Goal: Task Accomplishment & Management: Manage account settings

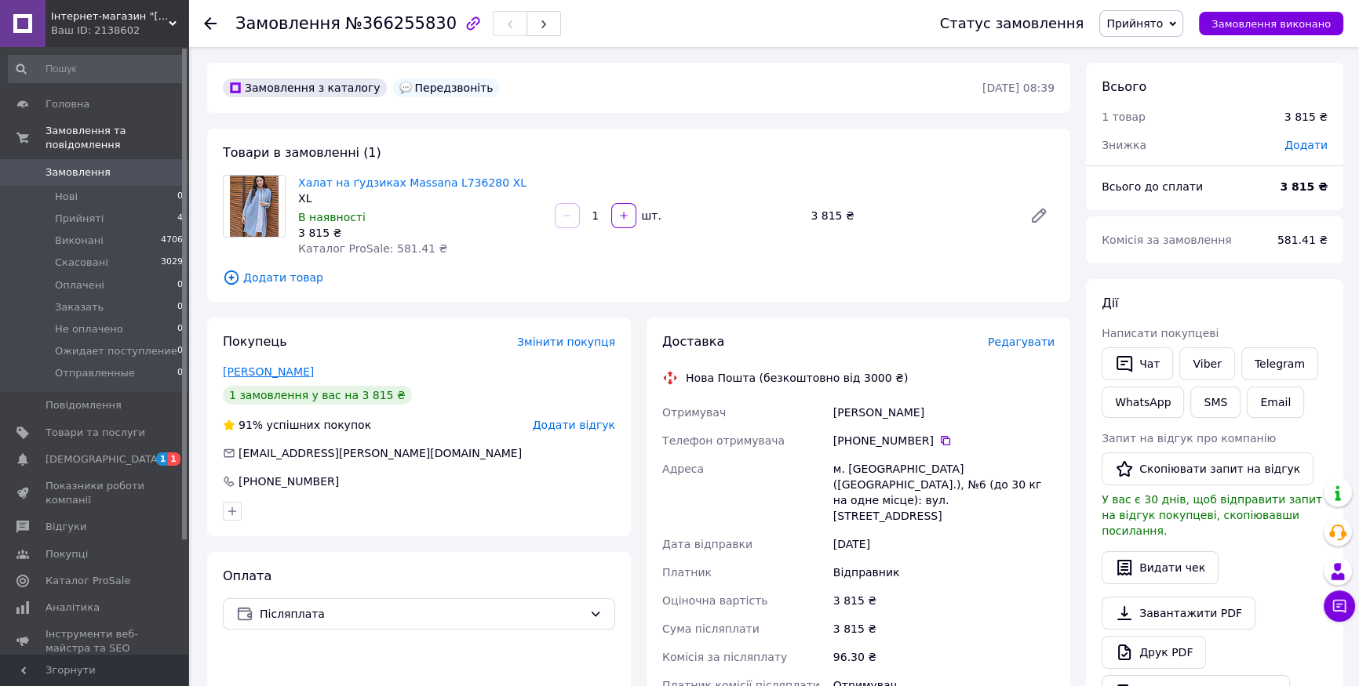
click at [287, 374] on link "[PERSON_NAME]" at bounding box center [268, 372] width 91 height 13
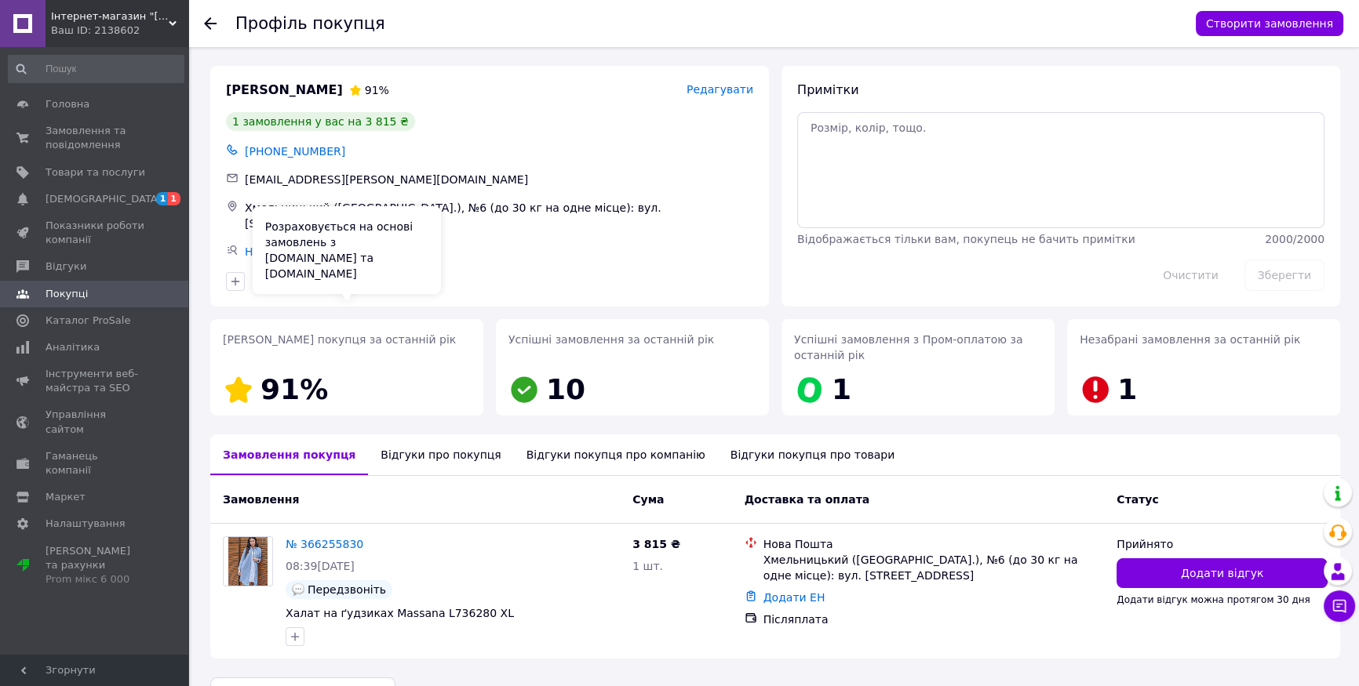
scroll to position [25, 0]
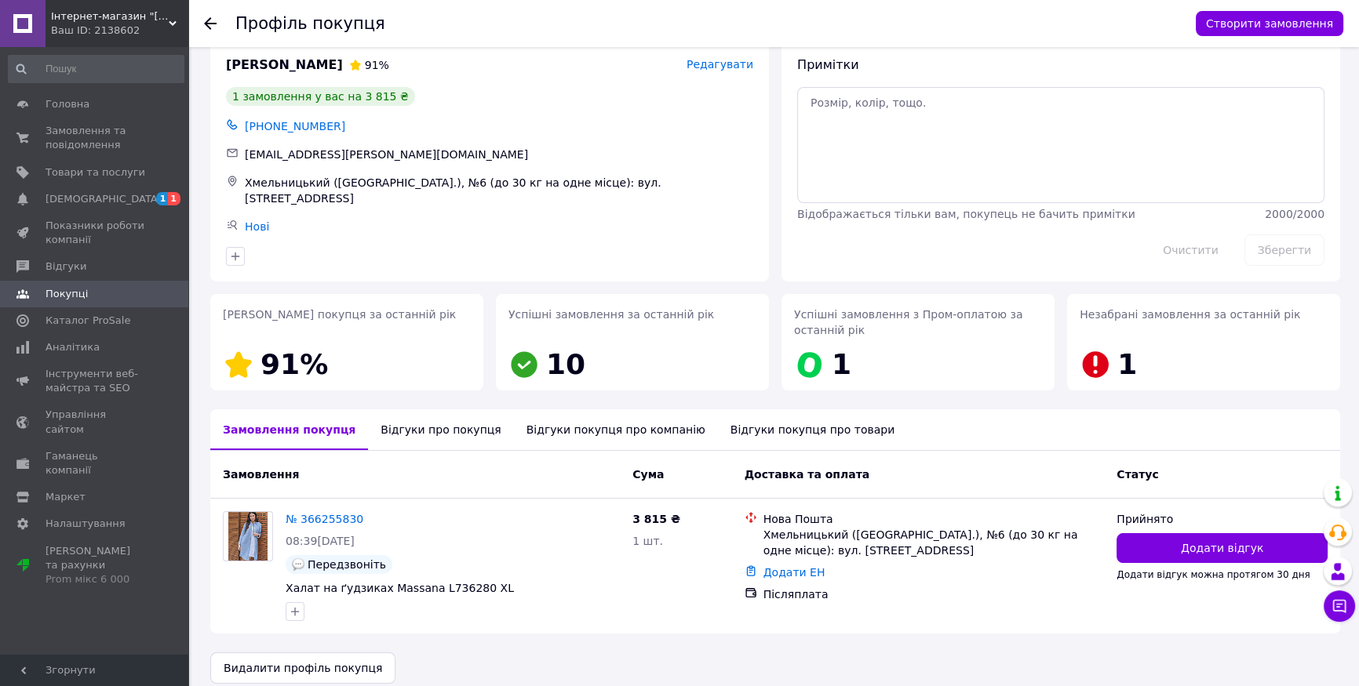
click at [401, 410] on div "Відгуки про покупця" at bounding box center [440, 430] width 145 height 41
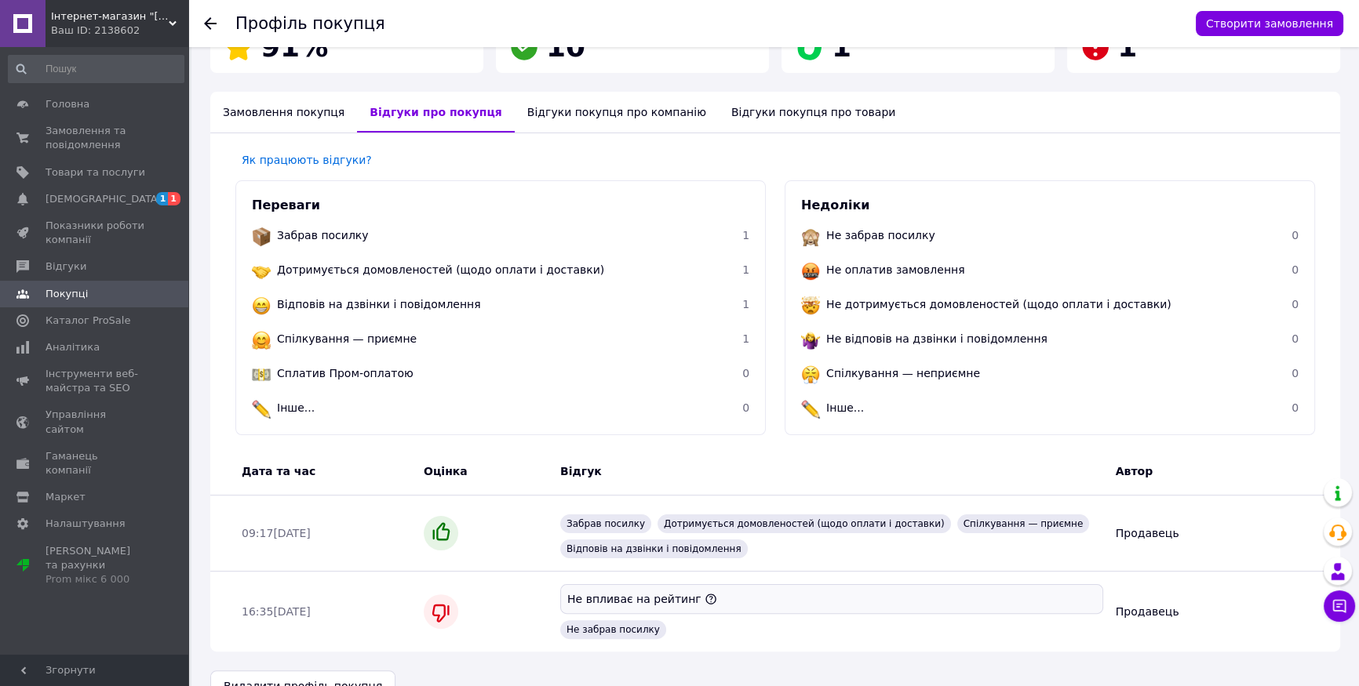
scroll to position [361, 0]
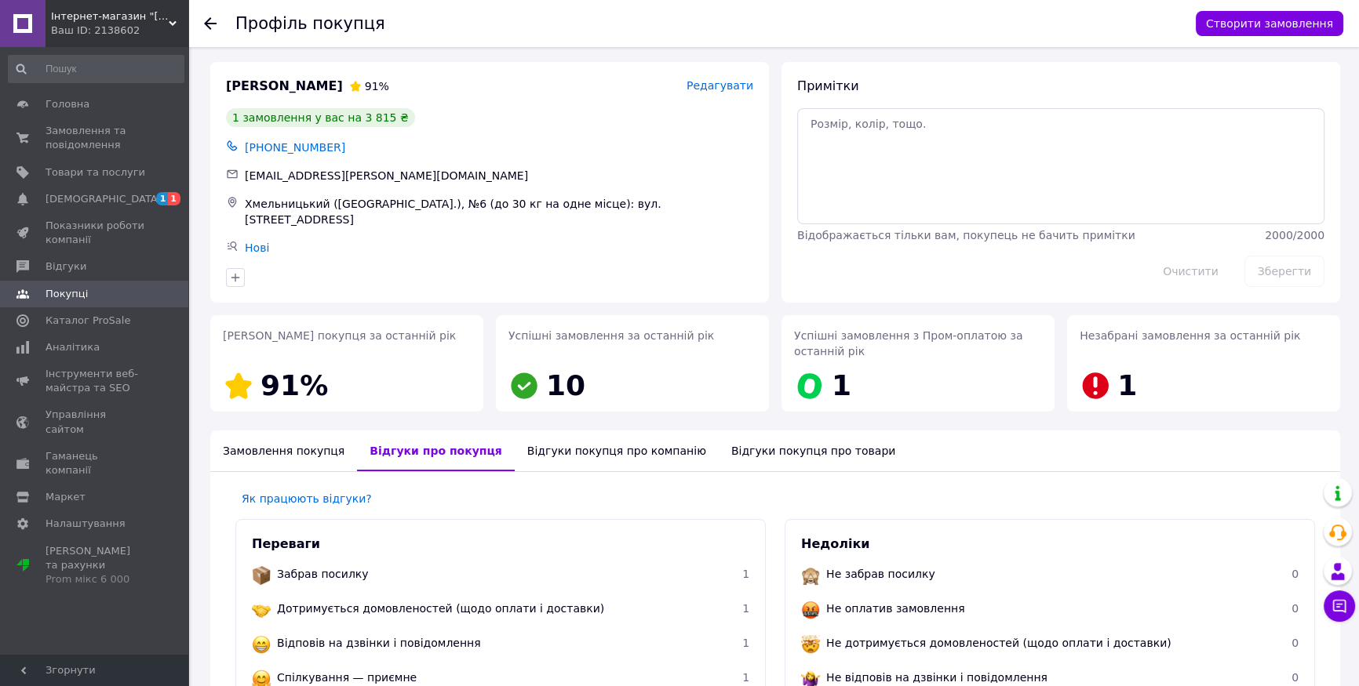
click at [257, 431] on div "Замовлення покупця" at bounding box center [283, 451] width 147 height 41
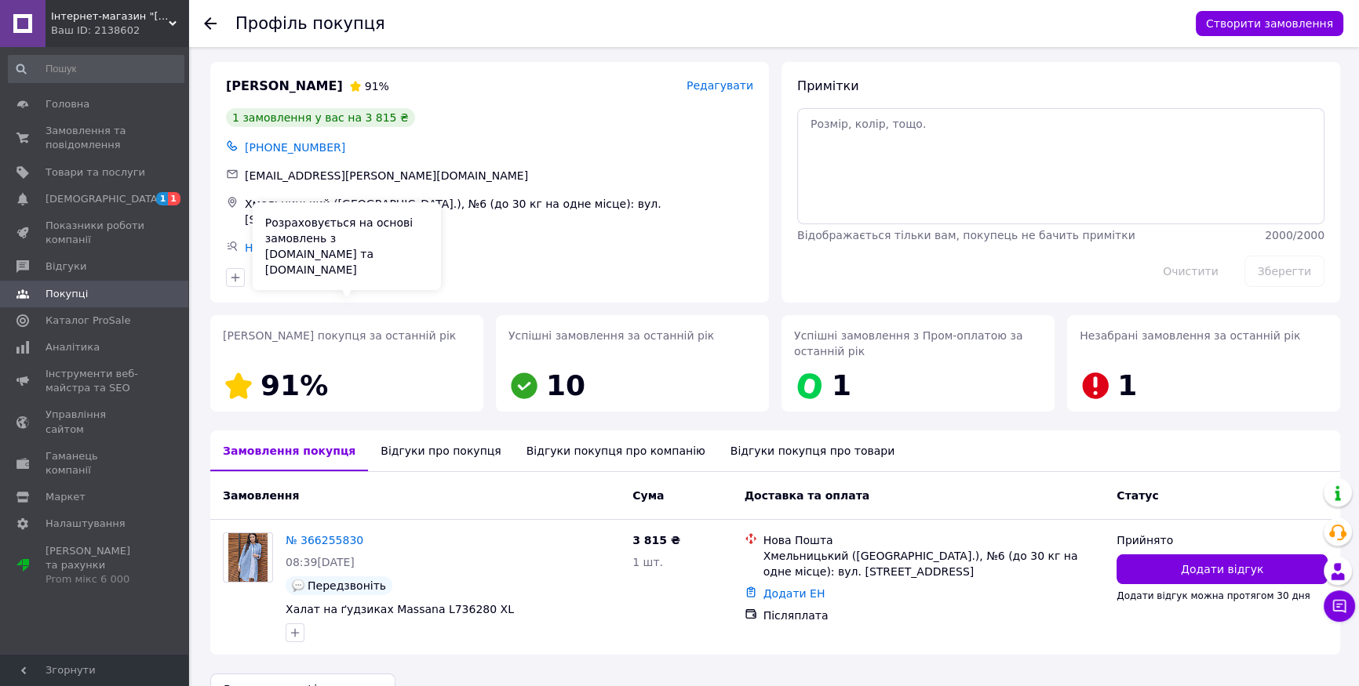
scroll to position [25, 0]
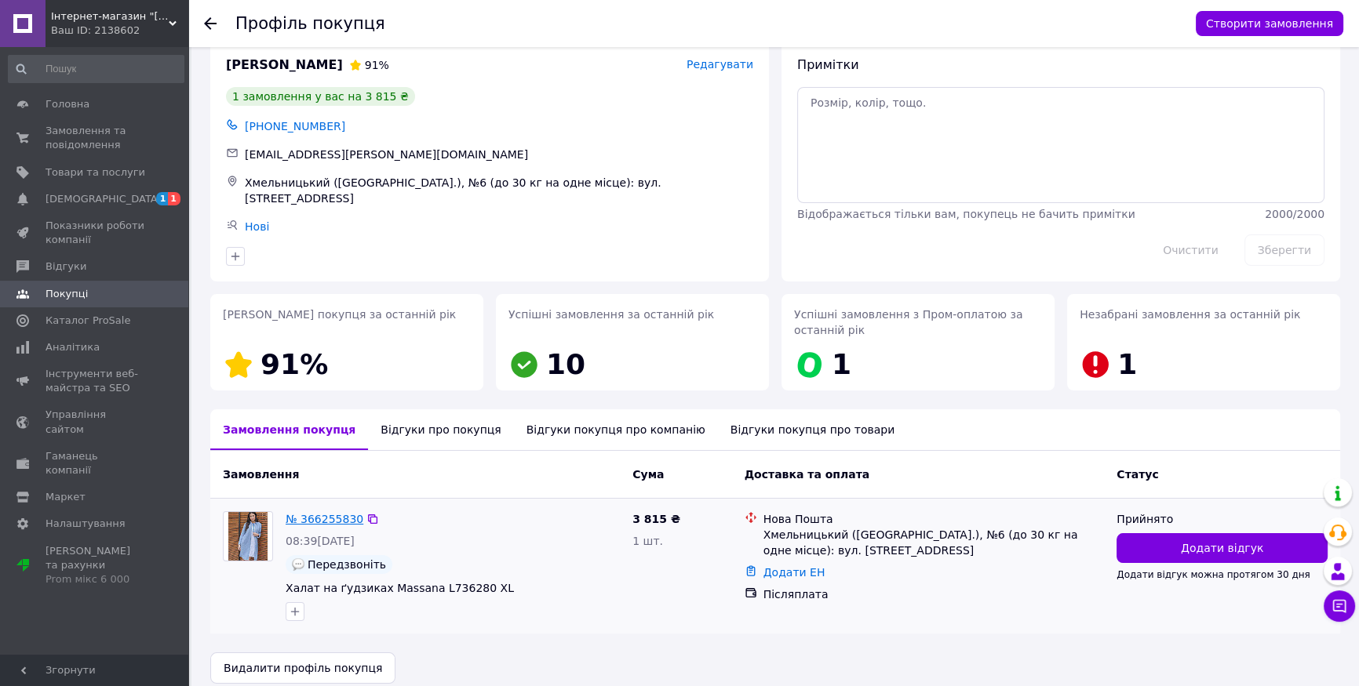
click at [322, 513] on link "№ 366255830" at bounding box center [325, 519] width 78 height 13
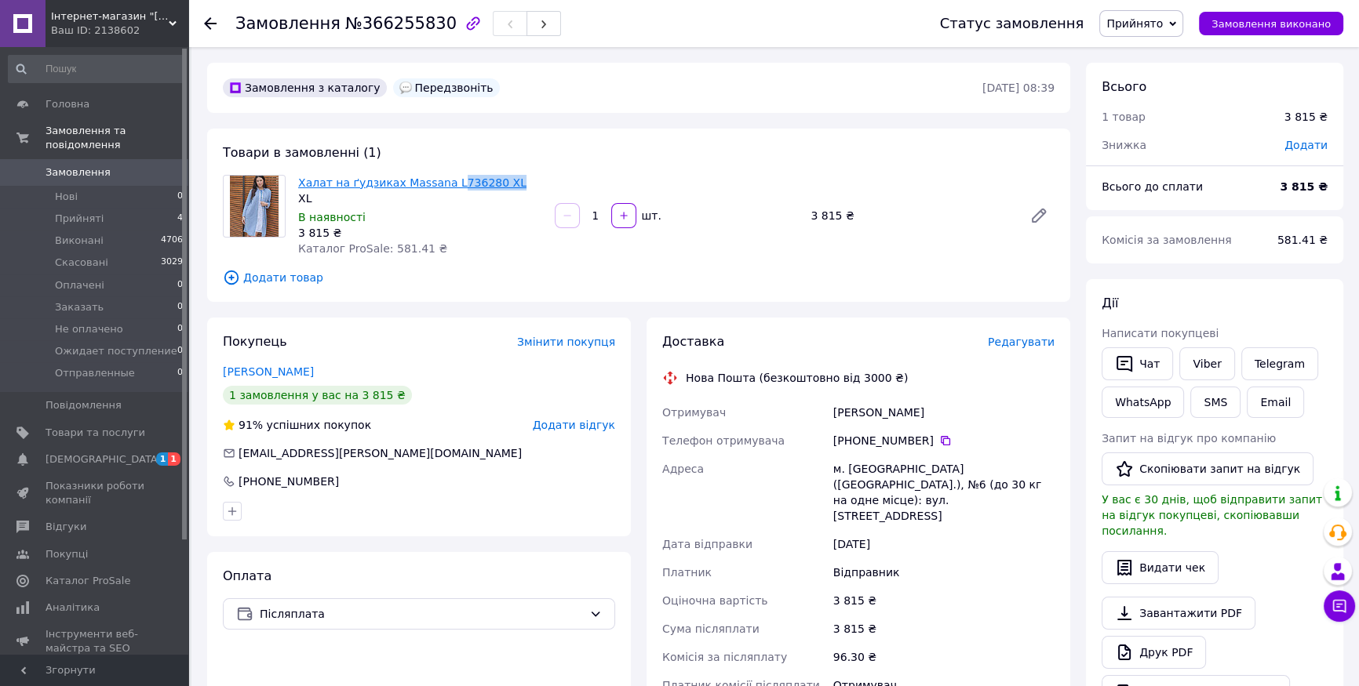
drag, startPoint x: 506, startPoint y: 180, endPoint x: 440, endPoint y: 183, distance: 66.0
click at [440, 183] on span "Халат на ґудзиках Massana L736280 XL" at bounding box center [420, 183] width 244 height 16
drag, startPoint x: 433, startPoint y: 205, endPoint x: 507, endPoint y: 180, distance: 77.7
click at [507, 182] on span "Халат на ґудзиках Massana L736280 XL" at bounding box center [420, 183] width 244 height 16
drag, startPoint x: 499, startPoint y: 181, endPoint x: 439, endPoint y: 188, distance: 60.7
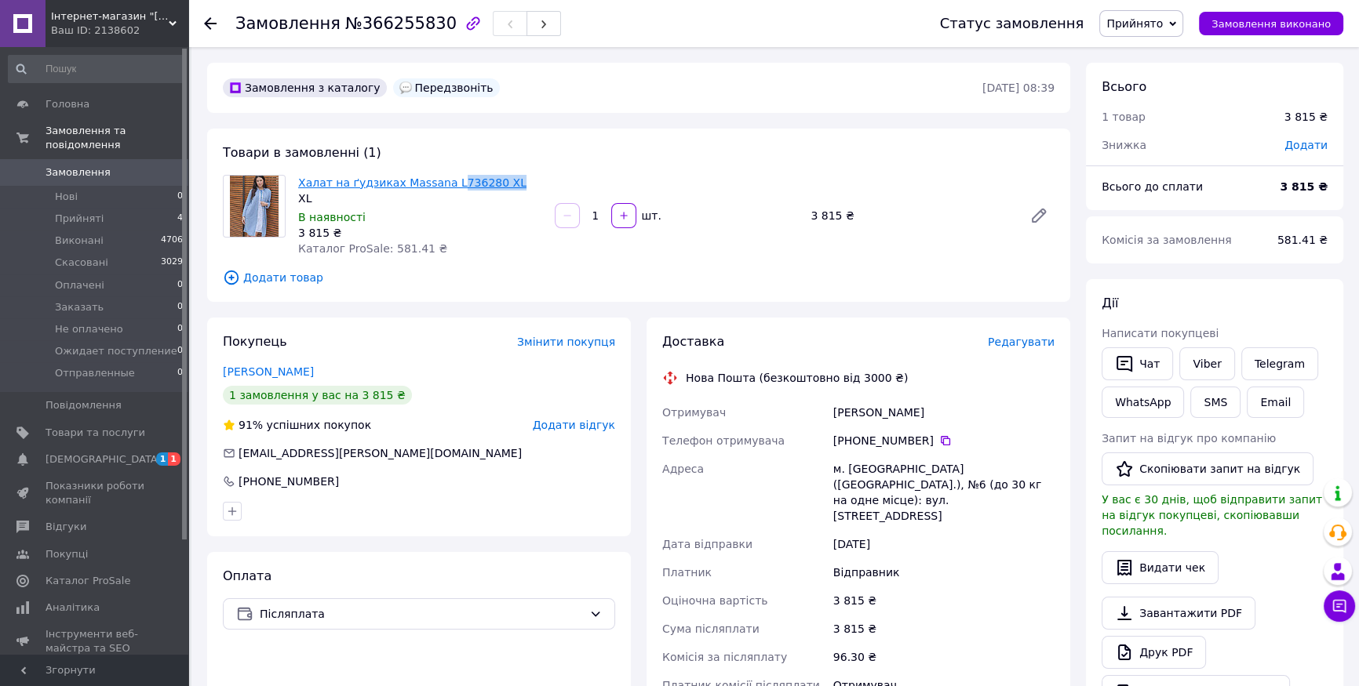
click at [439, 188] on span "Халат на ґудзиках Massana L736280 XL" at bounding box center [420, 183] width 244 height 16
copy link "736280 XL"
click at [530, 173] on div "Халат на ґудзиках Massana L736280 XL XL В наявності 3 815 ₴ Каталог ProSale: 58…" at bounding box center [420, 216] width 257 height 88
drag, startPoint x: 513, startPoint y: 182, endPoint x: 292, endPoint y: 183, distance: 221.2
click at [292, 183] on div "Халат на ґудзиках Massana L736280 XL XL В наявності 3 815 ₴ Каталог ProSale: 58…" at bounding box center [420, 216] width 257 height 88
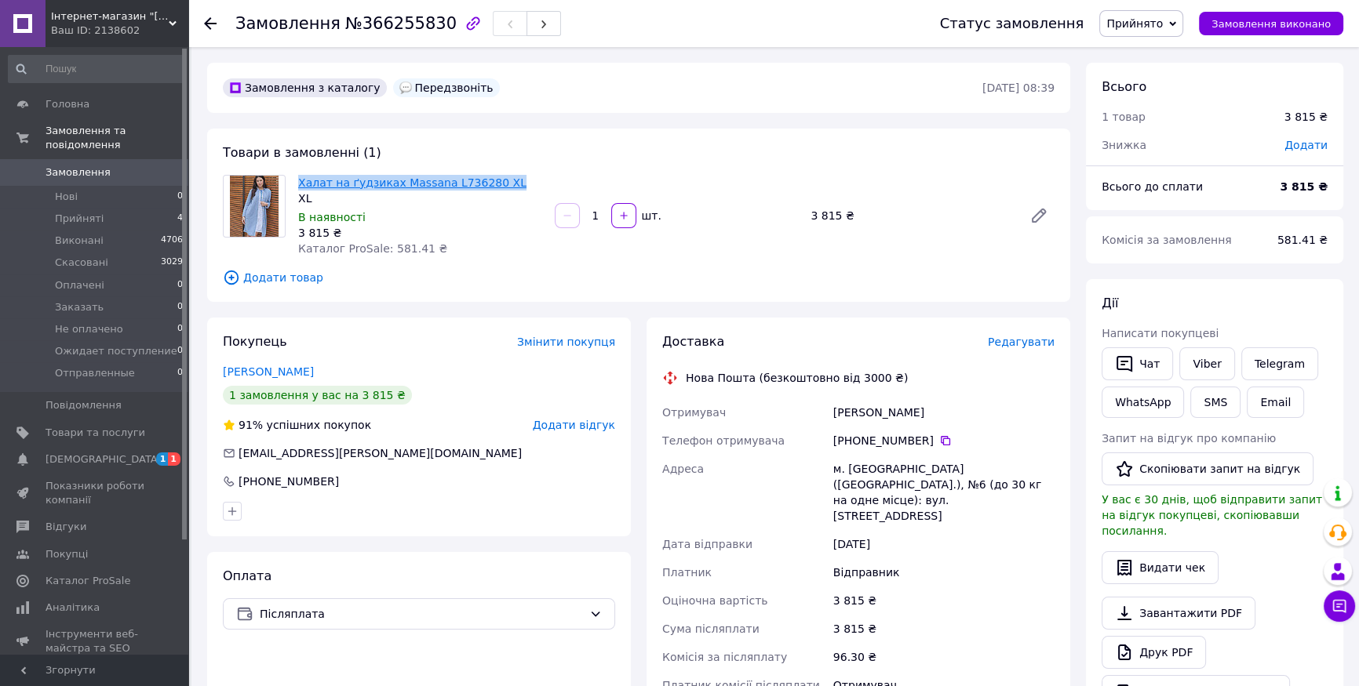
copy link "Халат на ґудзиках Massana L736280 XL"
click at [1192, 366] on link "Viber" at bounding box center [1206, 364] width 55 height 33
click at [1222, 368] on link "Viber" at bounding box center [1206, 364] width 55 height 33
click at [71, 453] on span "[DEMOGRAPHIC_DATA]" at bounding box center [104, 460] width 116 height 14
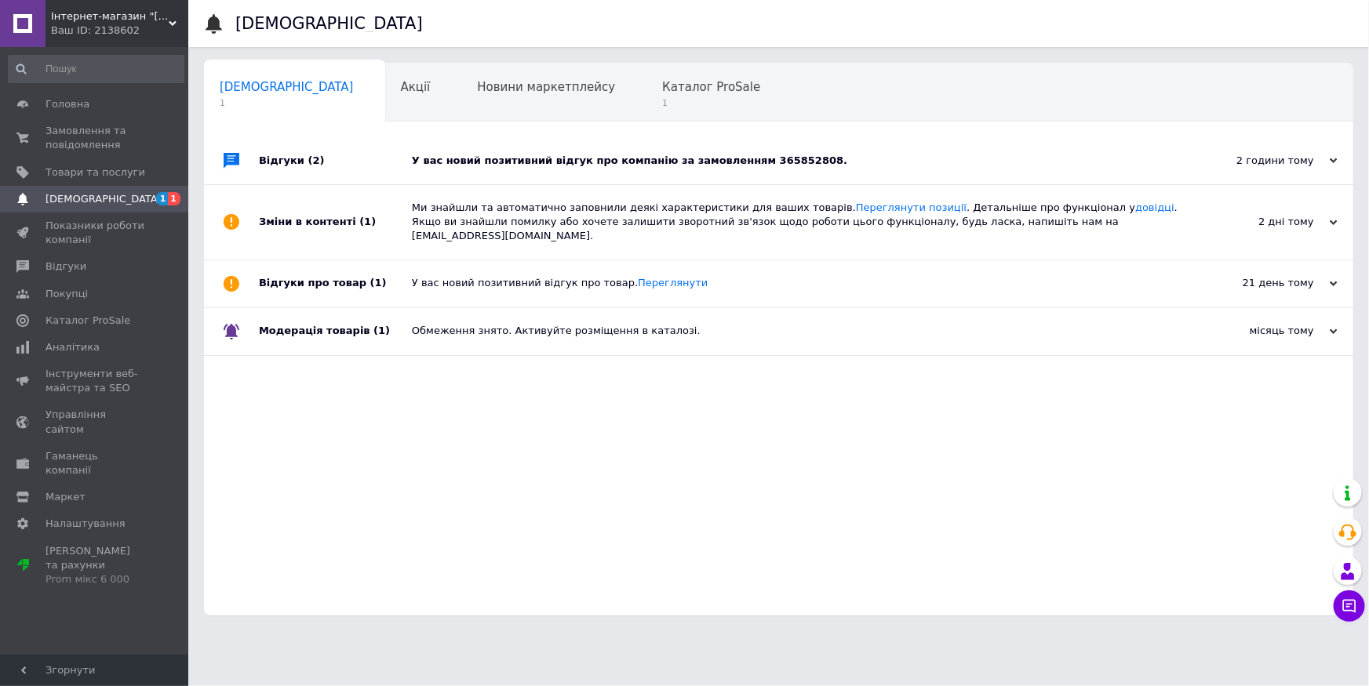
drag, startPoint x: 318, startPoint y: 594, endPoint x: 143, endPoint y: 673, distance: 192.1
click at [318, 594] on div "Відгуки (2) У вас новий позитивний відгук про компанію за замовленням 365852808…" at bounding box center [778, 376] width 1149 height 479
click at [662, 99] on span "1" at bounding box center [711, 103] width 98 height 12
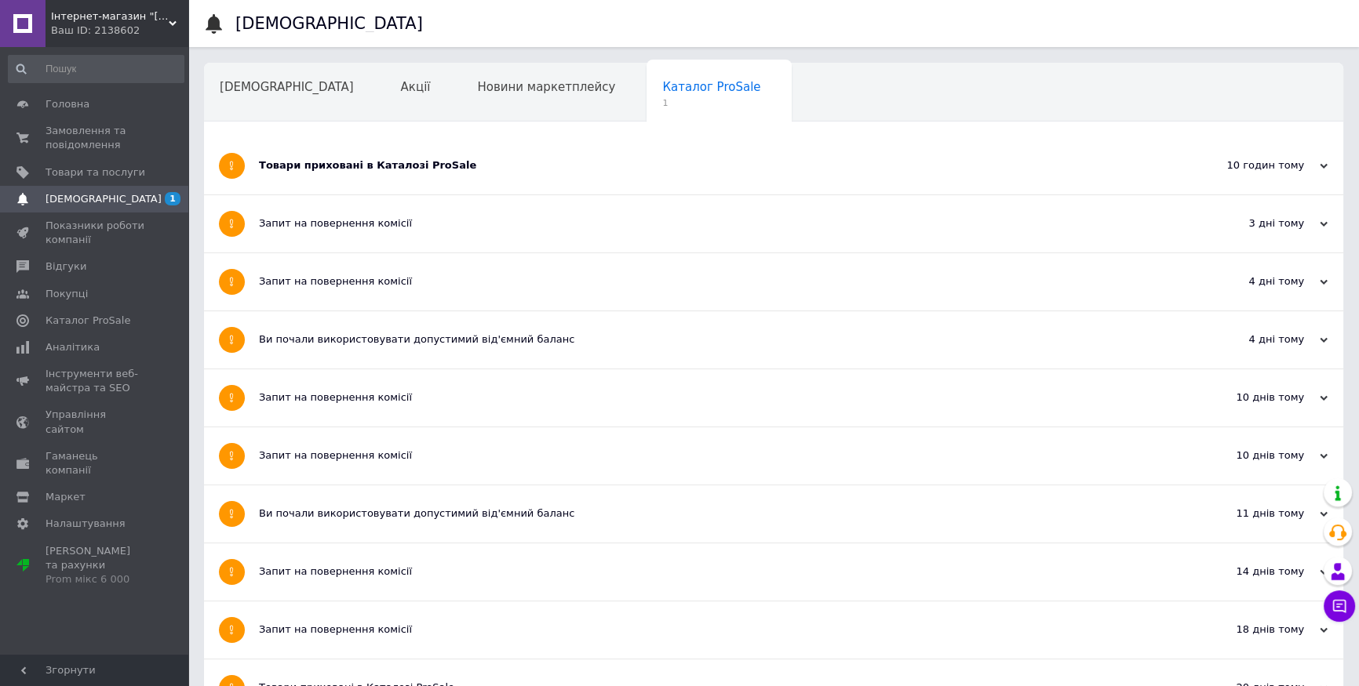
click at [326, 165] on div "Товари приховані в Каталозі ProSale" at bounding box center [715, 165] width 912 height 14
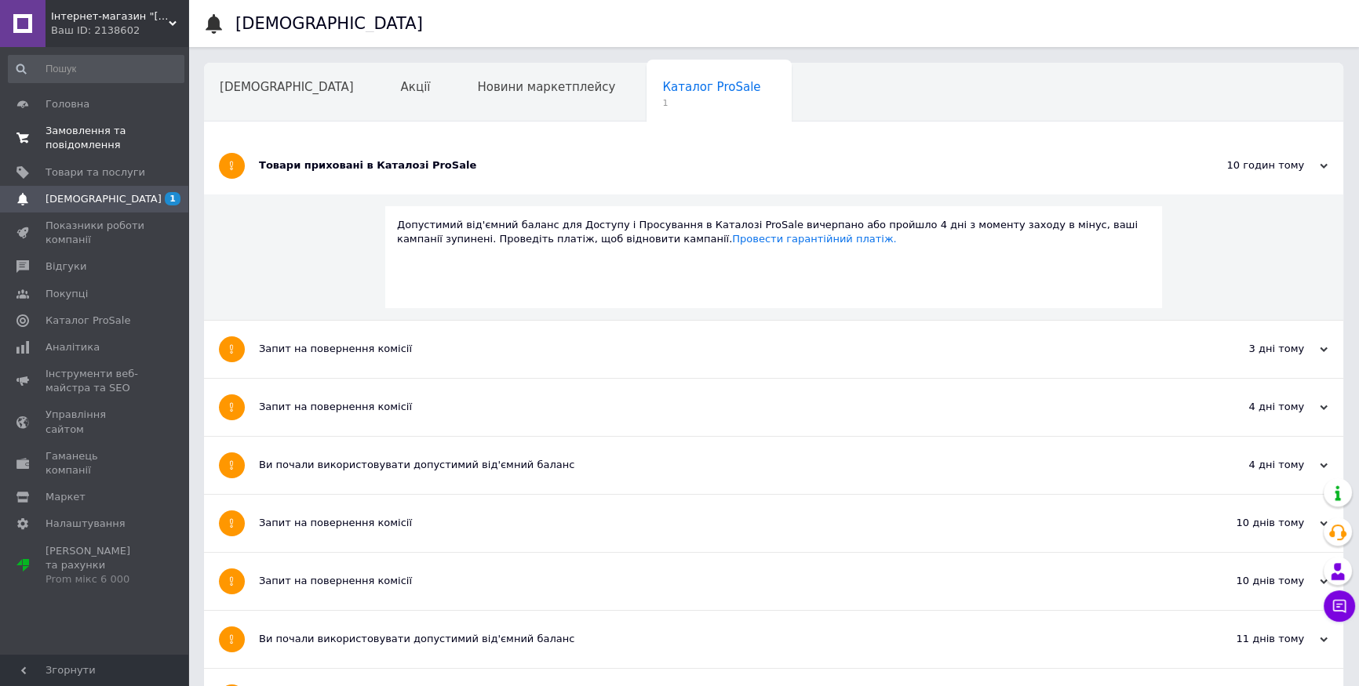
click at [59, 139] on span "Замовлення та повідомлення" at bounding box center [96, 138] width 100 height 28
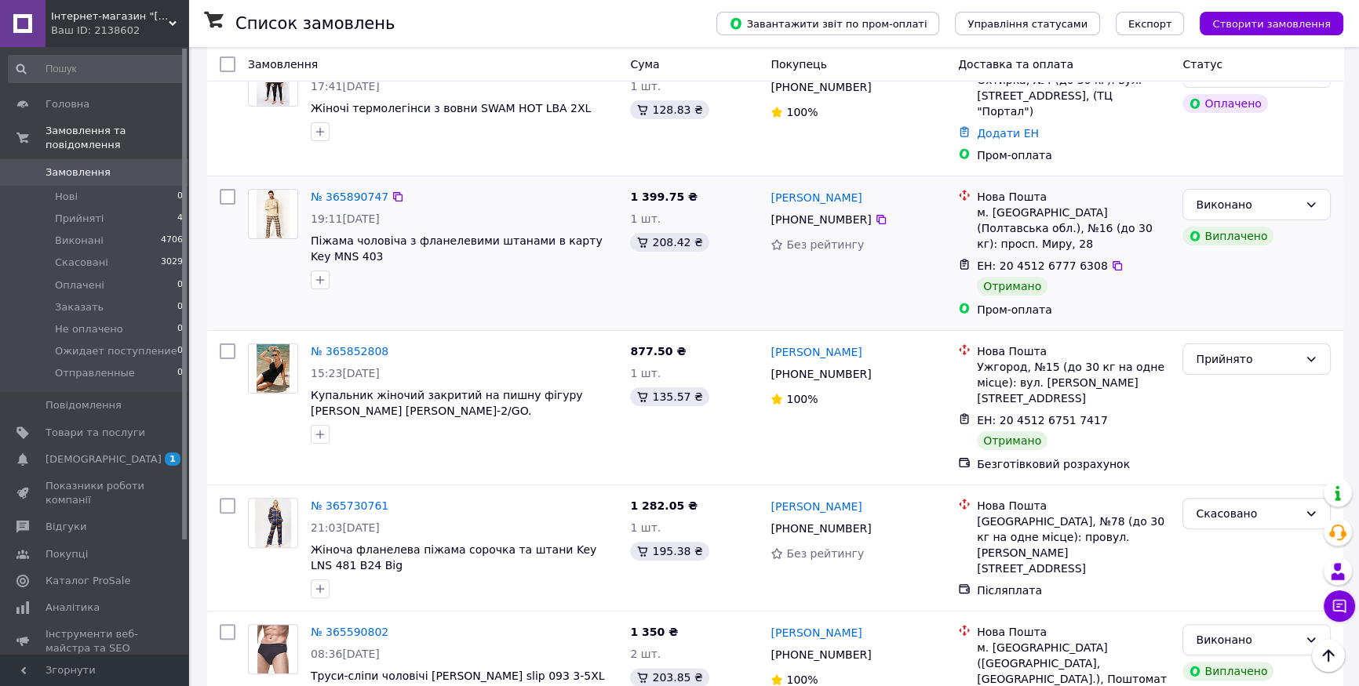
scroll to position [499, 0]
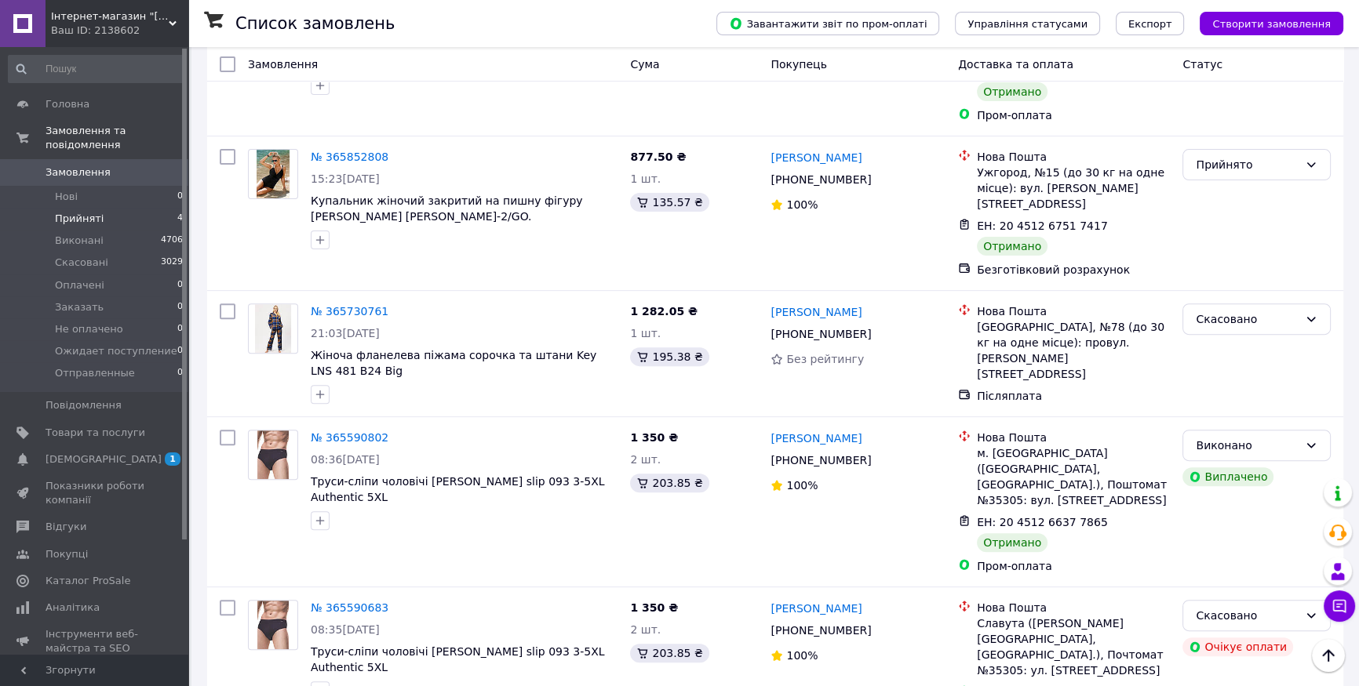
click at [94, 212] on span "Прийняті" at bounding box center [79, 219] width 49 height 14
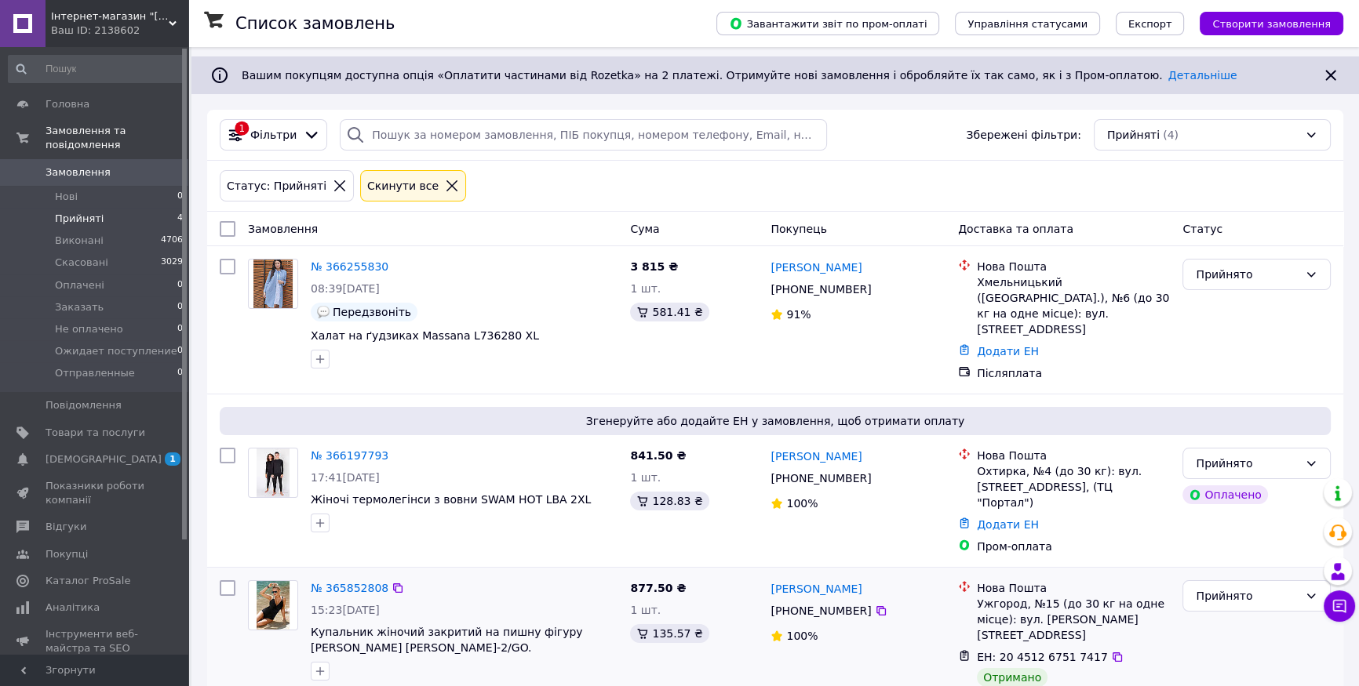
scroll to position [251, 0]
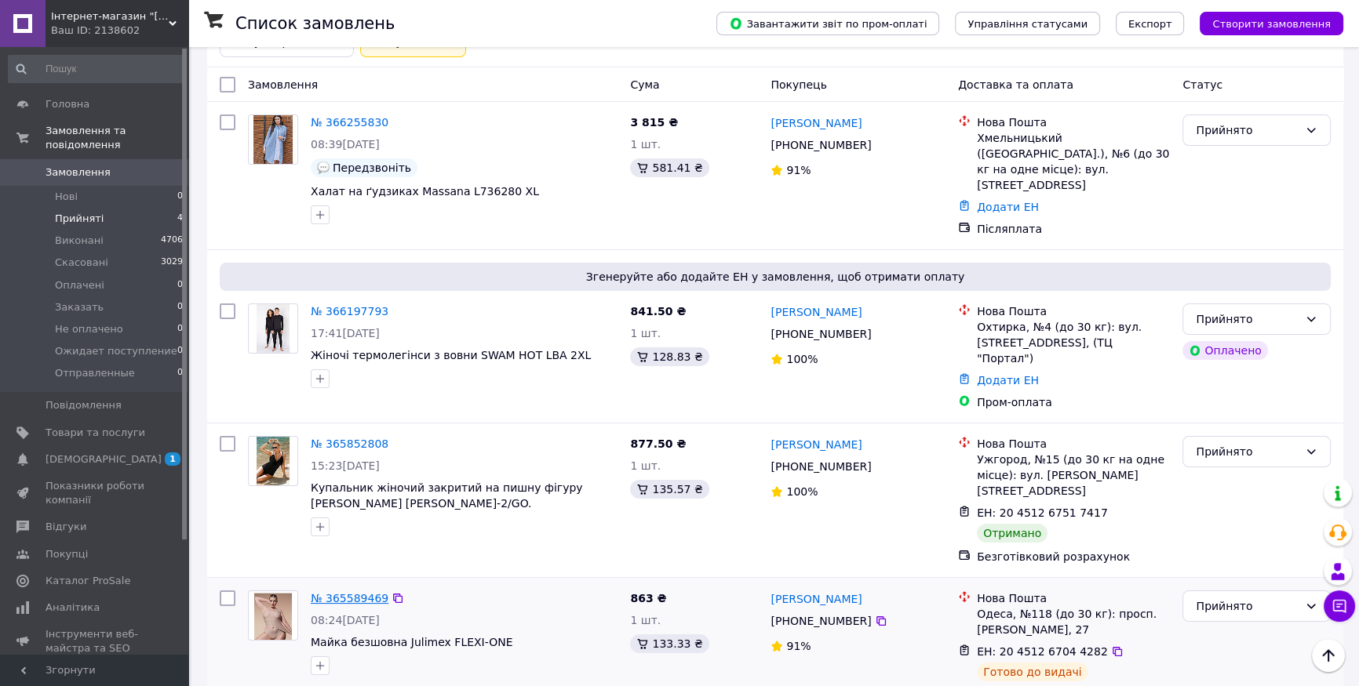
click at [337, 592] on link "№ 365589469" at bounding box center [350, 598] width 78 height 13
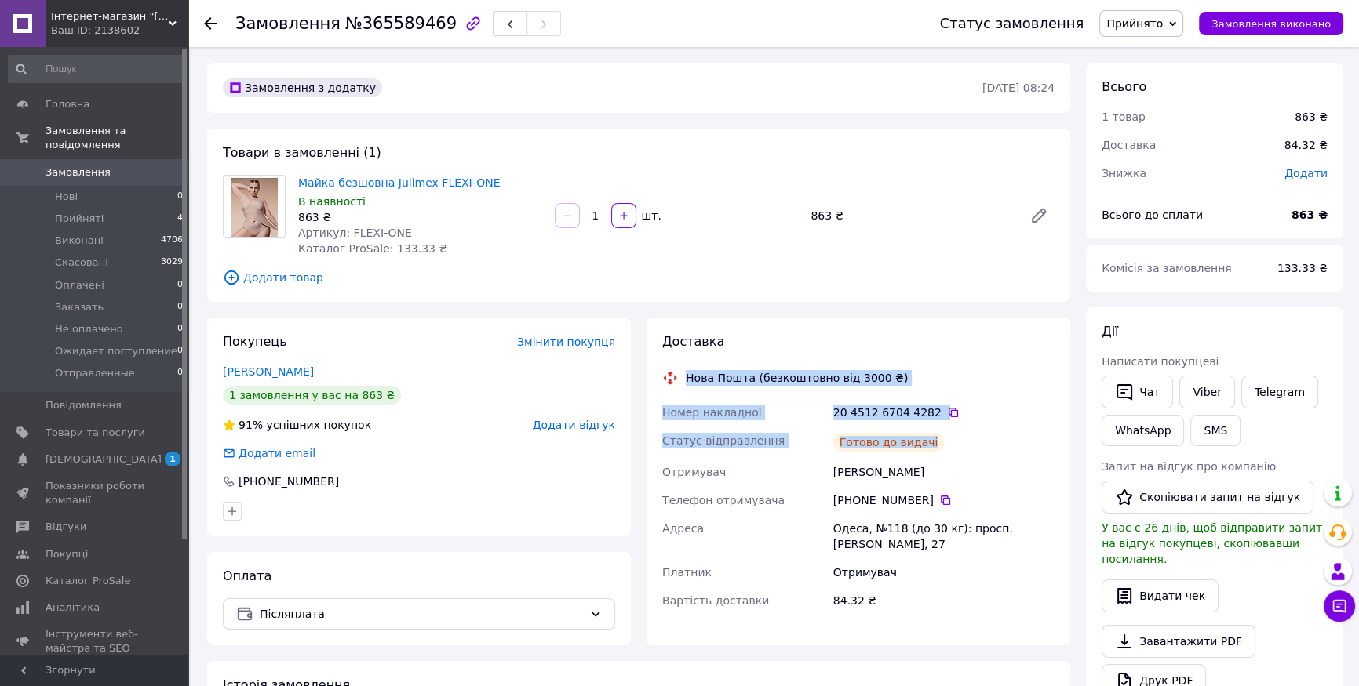
drag, startPoint x: 955, startPoint y: 442, endPoint x: 686, endPoint y: 380, distance: 276.0
click at [686, 380] on div "Доставка Нова Пошта (безкоштовно від 3000 ₴) Номер накладної 20 4512 6704 4282 …" at bounding box center [858, 480] width 392 height 294
copy div "Нова Пошта (безкоштовно від 3000 ₴) Номер накладної 20 4512 6704 4282   Статус …"
click at [1192, 391] on link "Viber" at bounding box center [1206, 392] width 55 height 33
click at [1027, 314] on div "Замовлення з додатку [DATE] 08:24 Товари в замовленні (1) Майка безшовна Julime…" at bounding box center [638, 594] width 879 height 1063
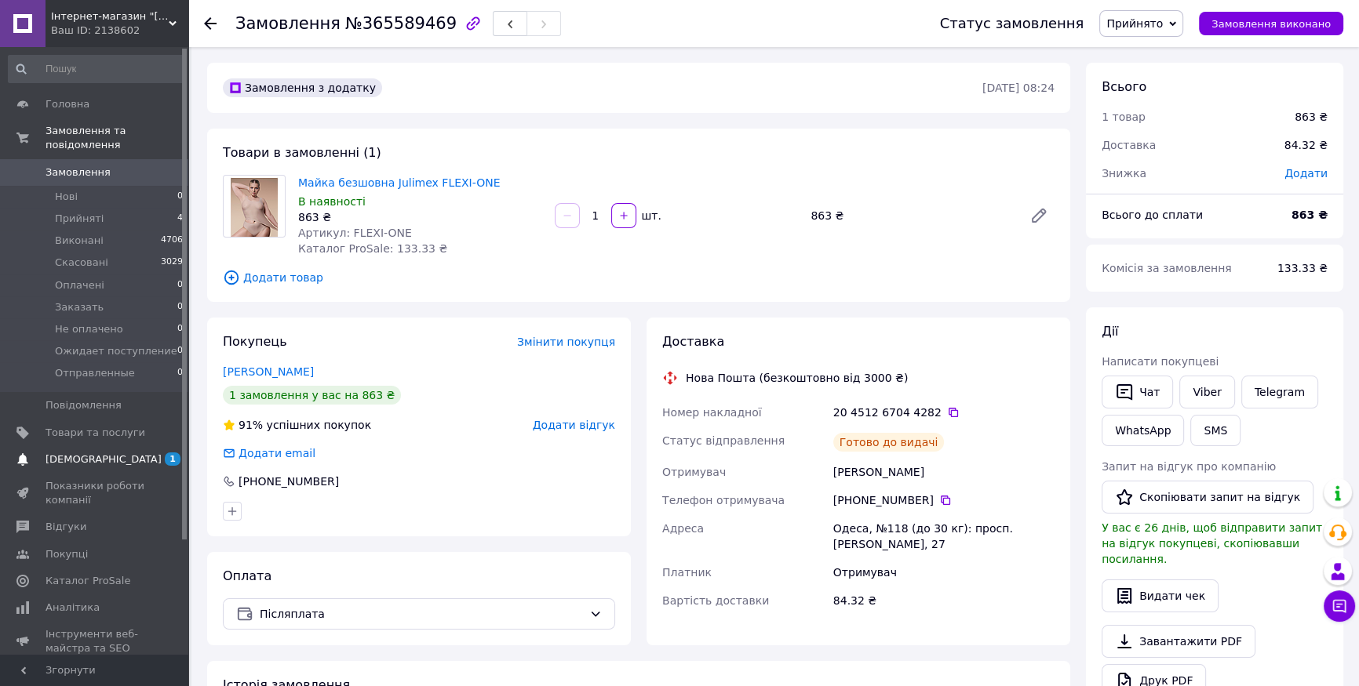
click at [62, 446] on link "[DEMOGRAPHIC_DATA] 1" at bounding box center [96, 459] width 192 height 27
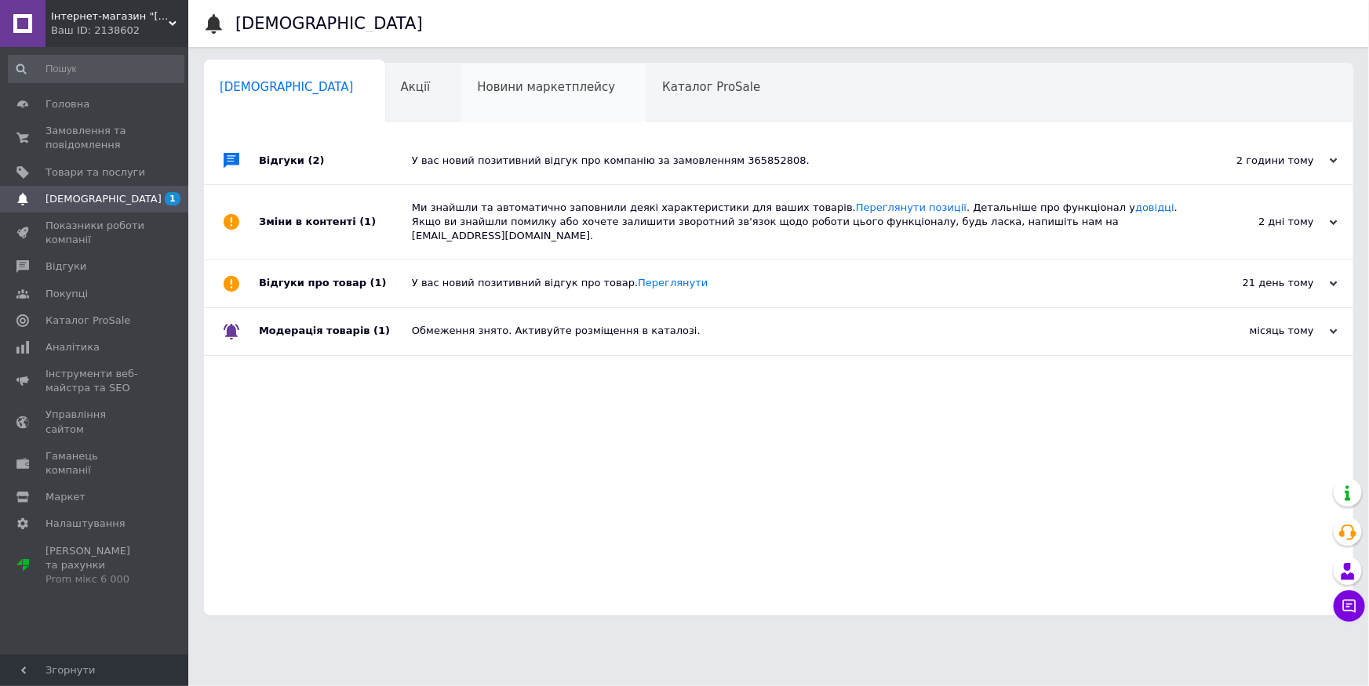
click at [528, 95] on div "Новини маркетплейсу 0" at bounding box center [553, 94] width 185 height 60
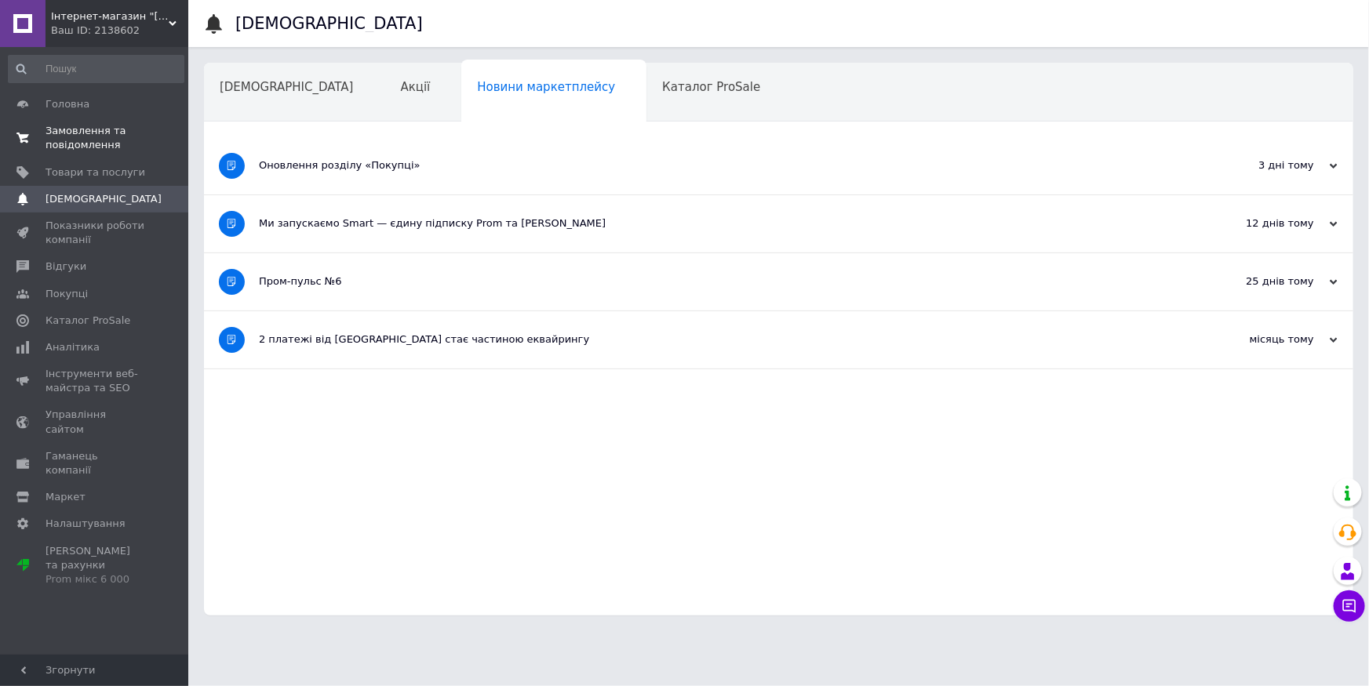
click at [75, 142] on span "Замовлення та повідомлення" at bounding box center [96, 138] width 100 height 28
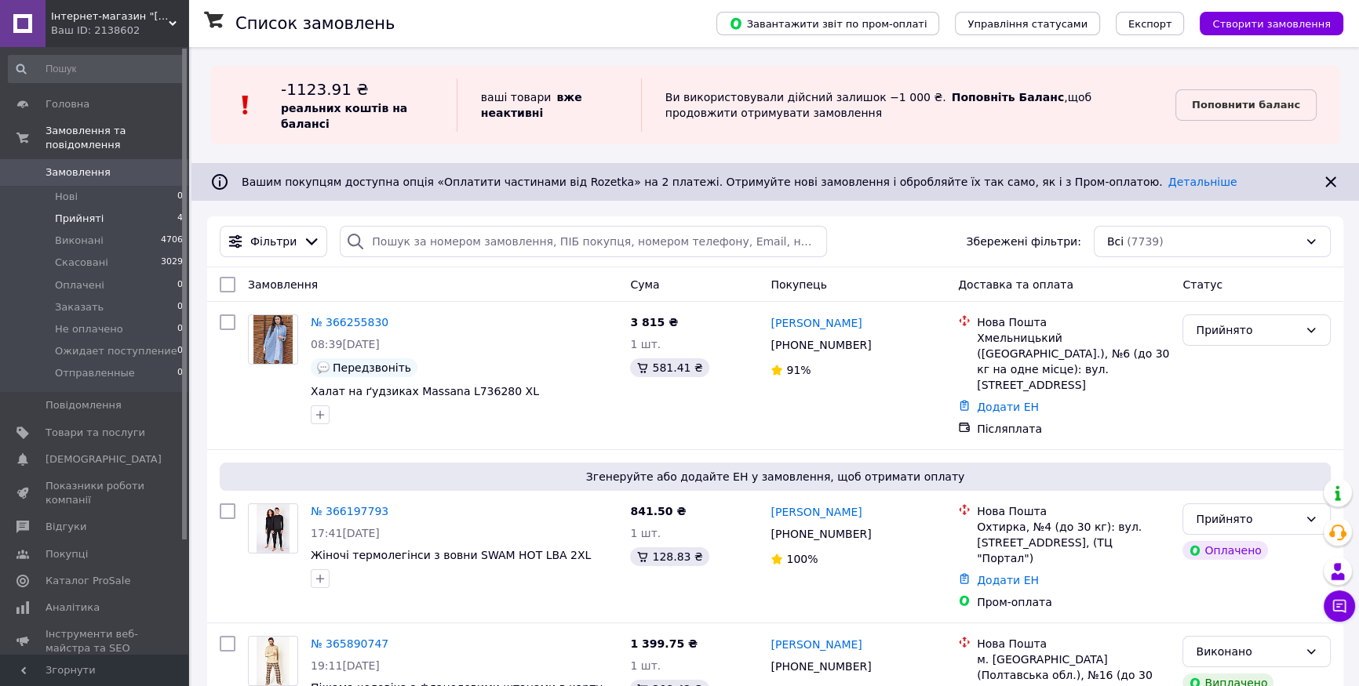
click at [85, 212] on span "Прийняті" at bounding box center [79, 219] width 49 height 14
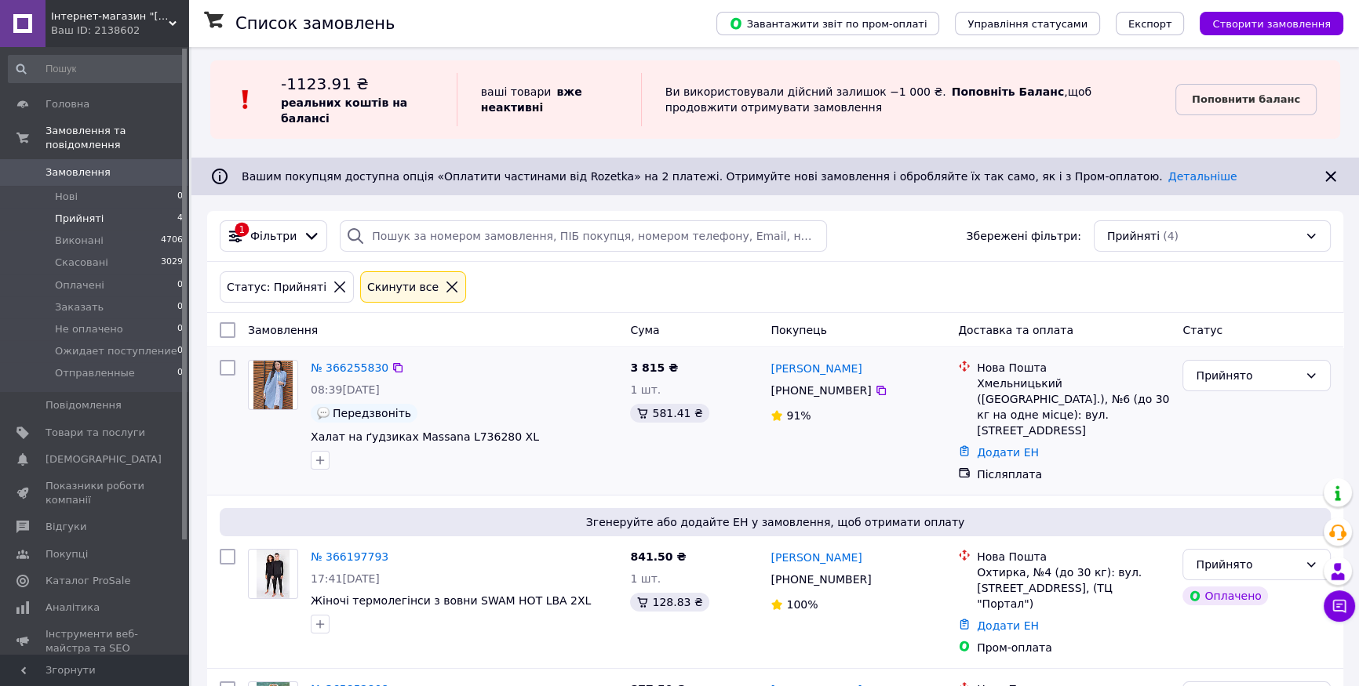
scroll to position [213, 0]
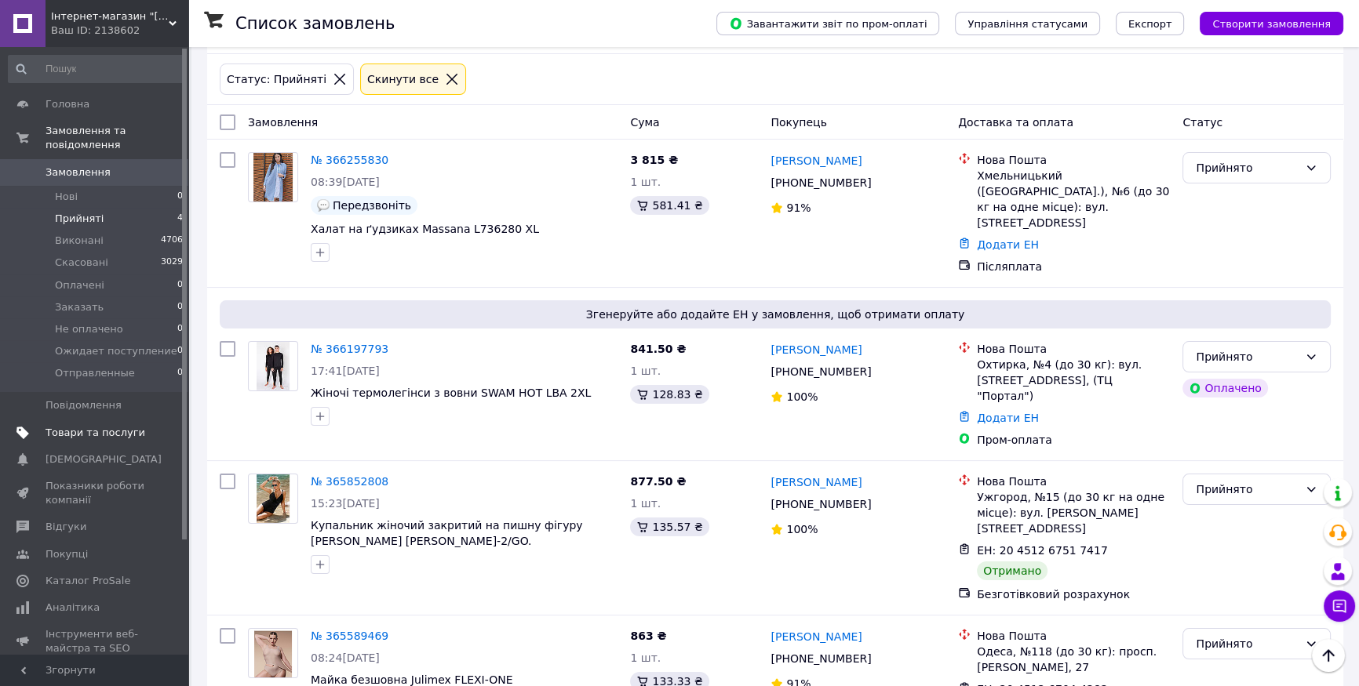
click at [67, 426] on span "Товари та послуги" at bounding box center [96, 433] width 100 height 14
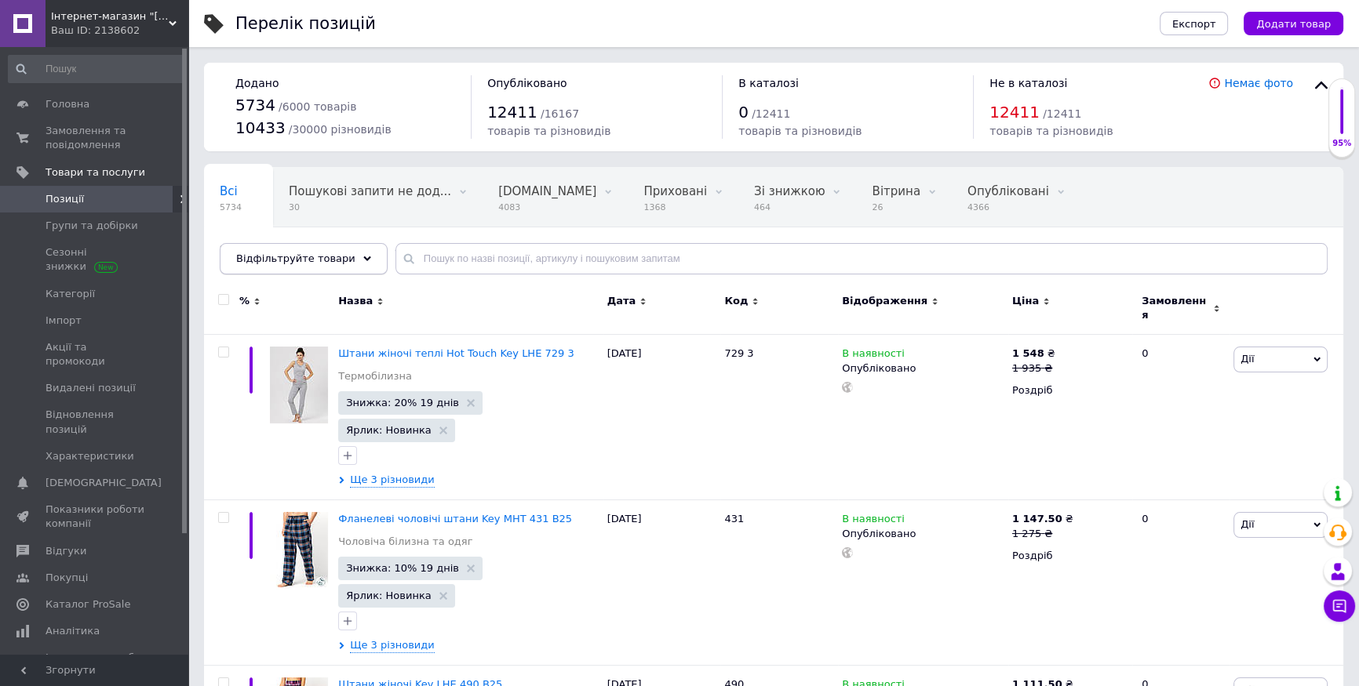
click at [316, 249] on div "Відфільтруйте товари" at bounding box center [304, 258] width 168 height 31
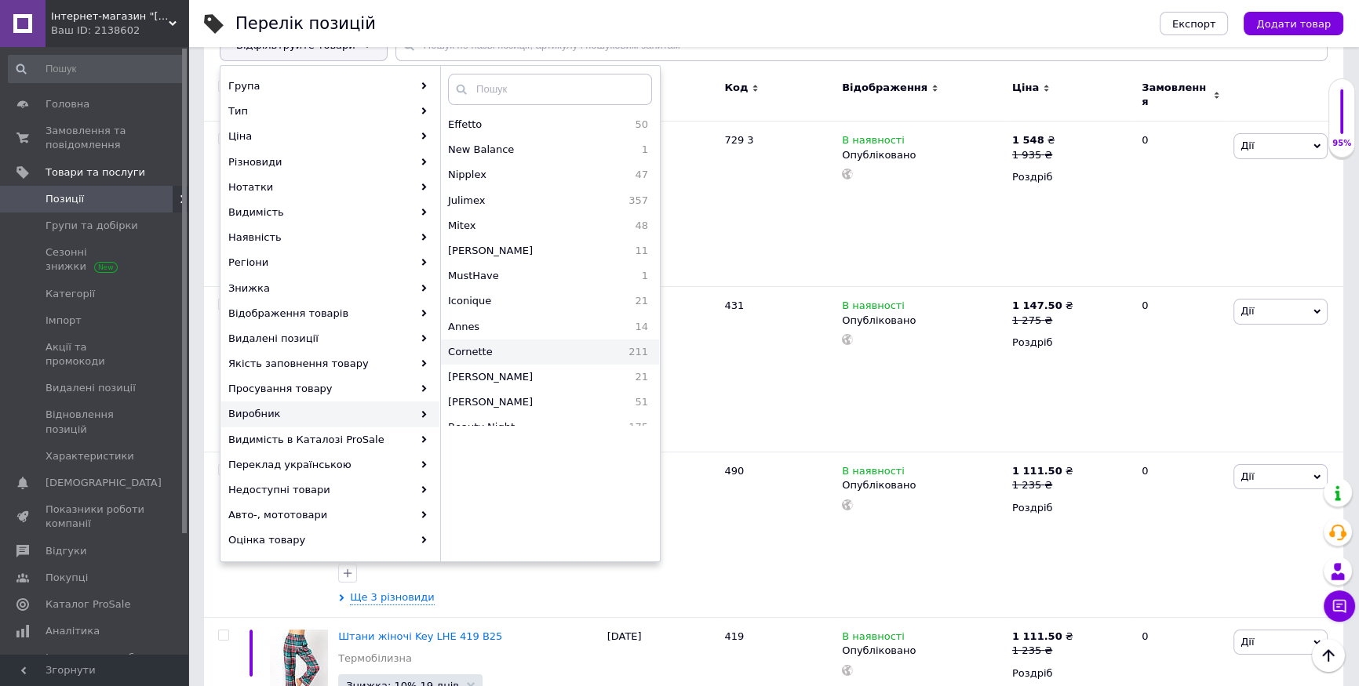
scroll to position [1212, 0]
click at [501, 352] on span "Cornette" at bounding box center [510, 351] width 124 height 14
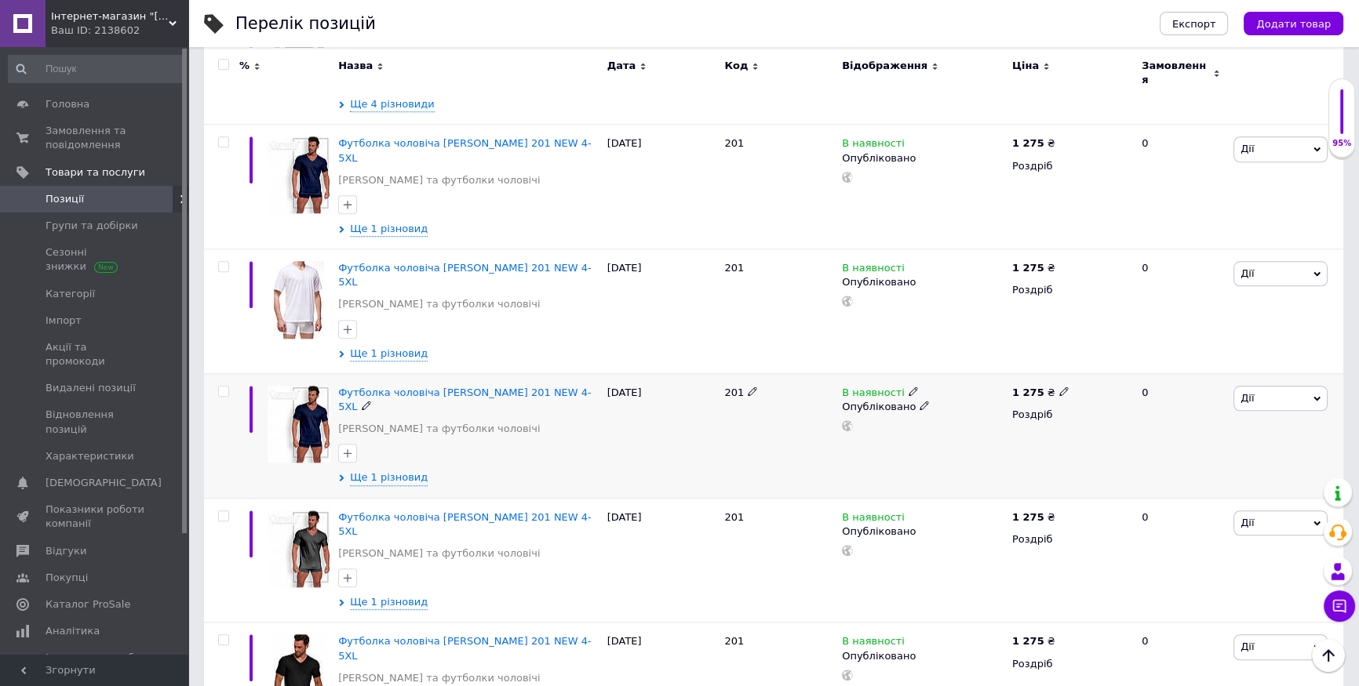
scroll to position [1990, 0]
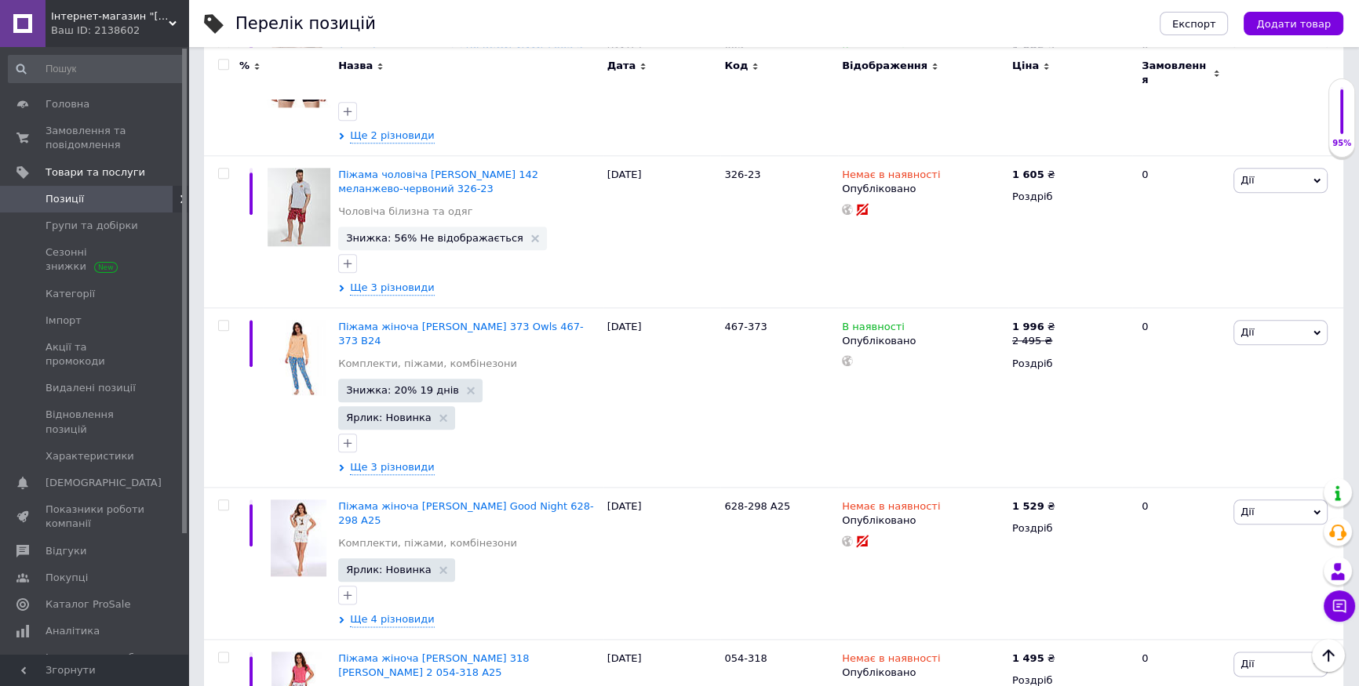
scroll to position [2197, 0]
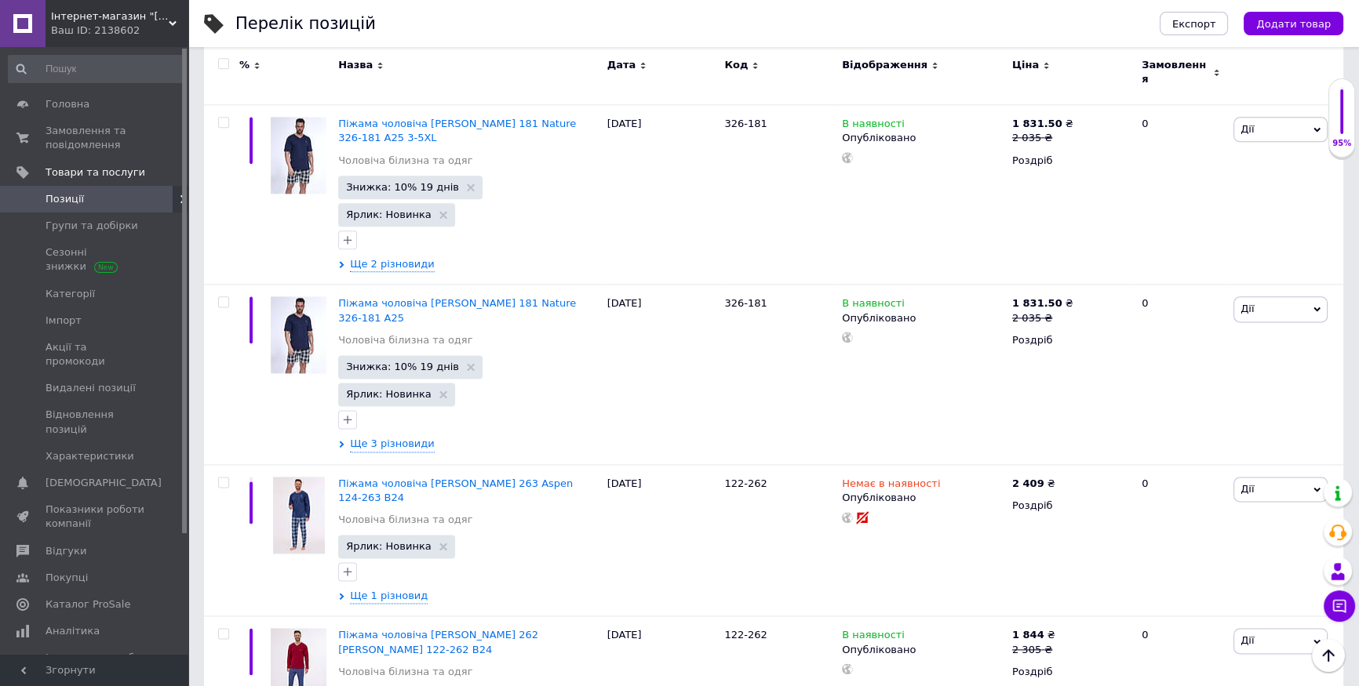
scroll to position [2567, 0]
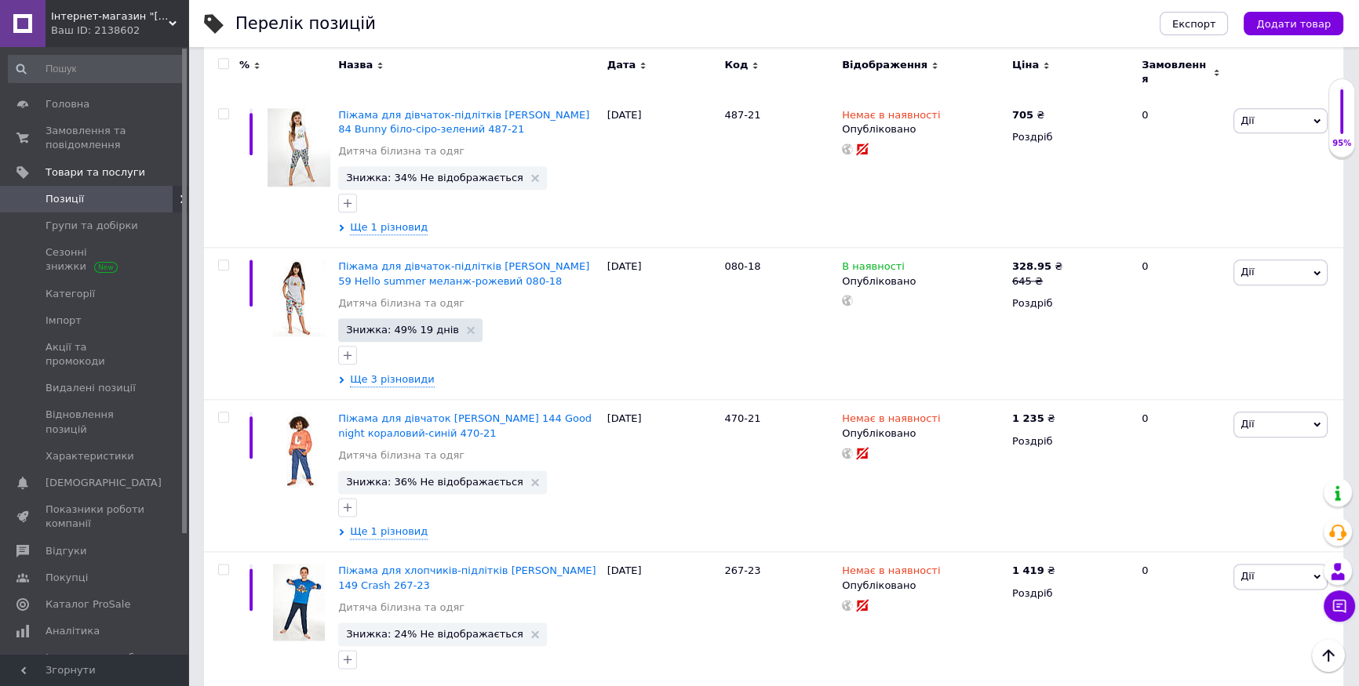
scroll to position [2749, 0]
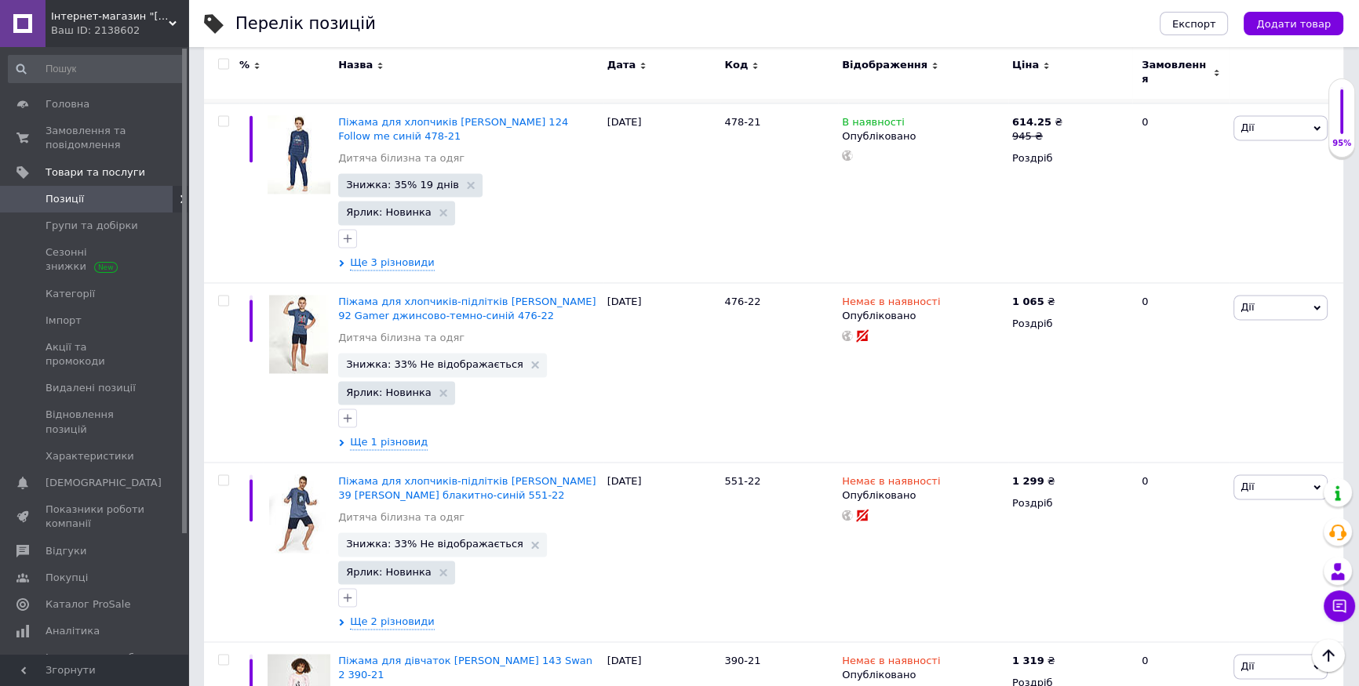
scroll to position [3023, 0]
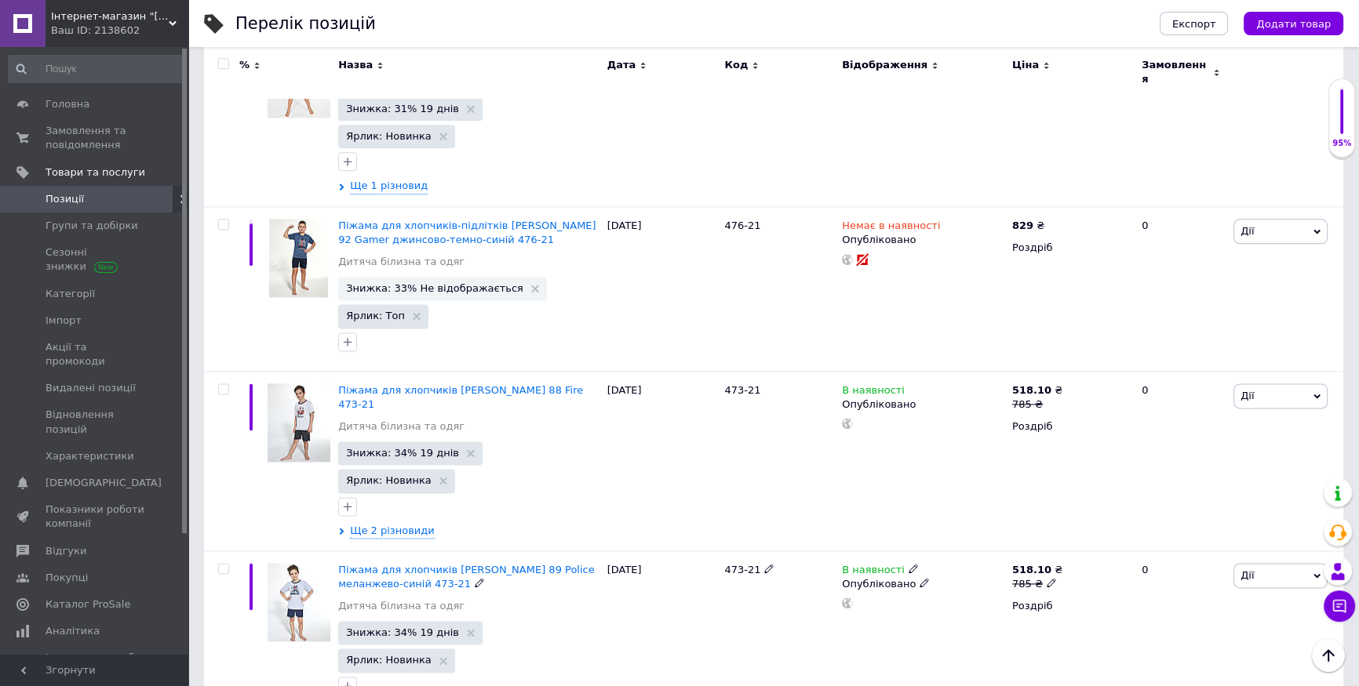
scroll to position [2728, 0]
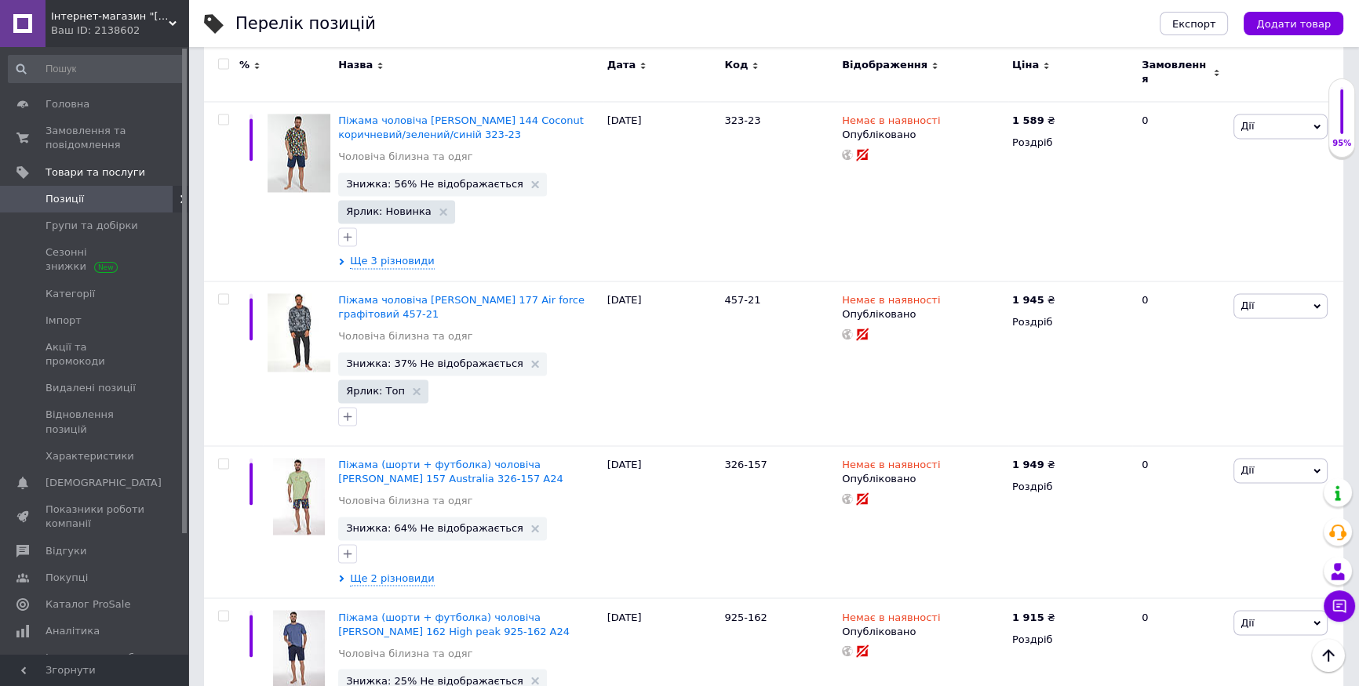
scroll to position [3178, 0]
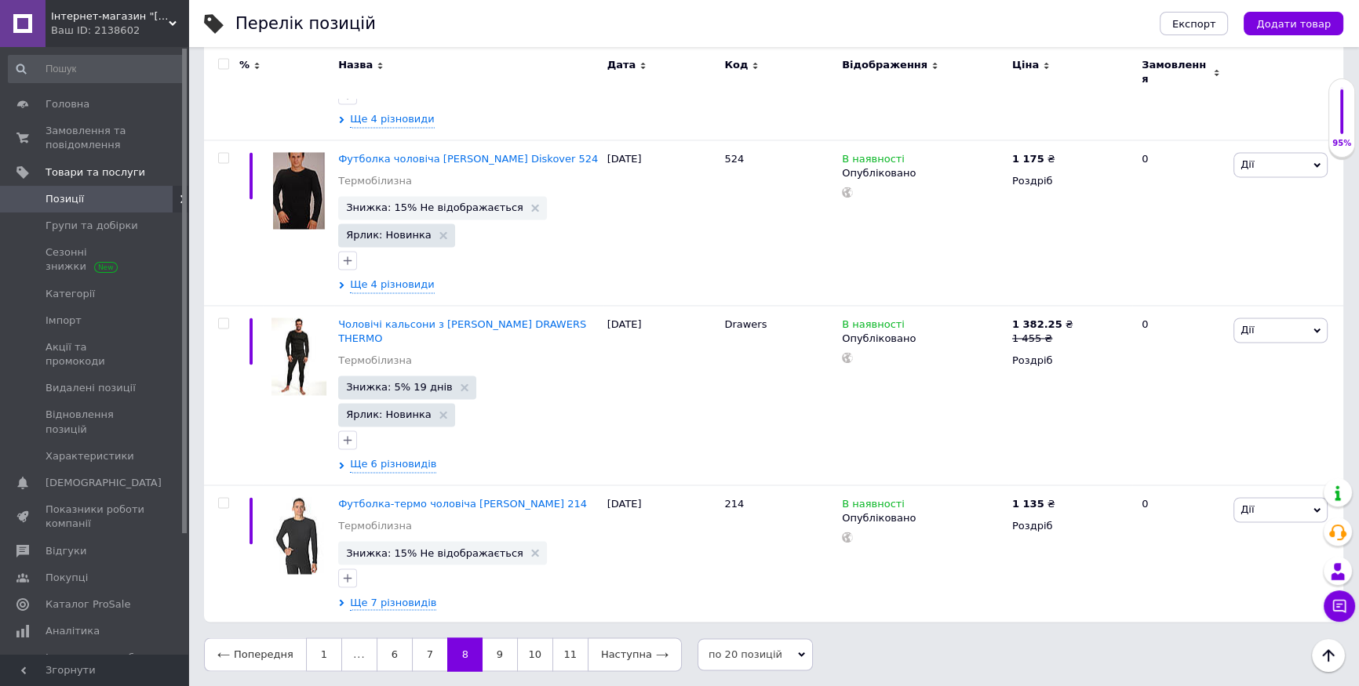
scroll to position [3068, 0]
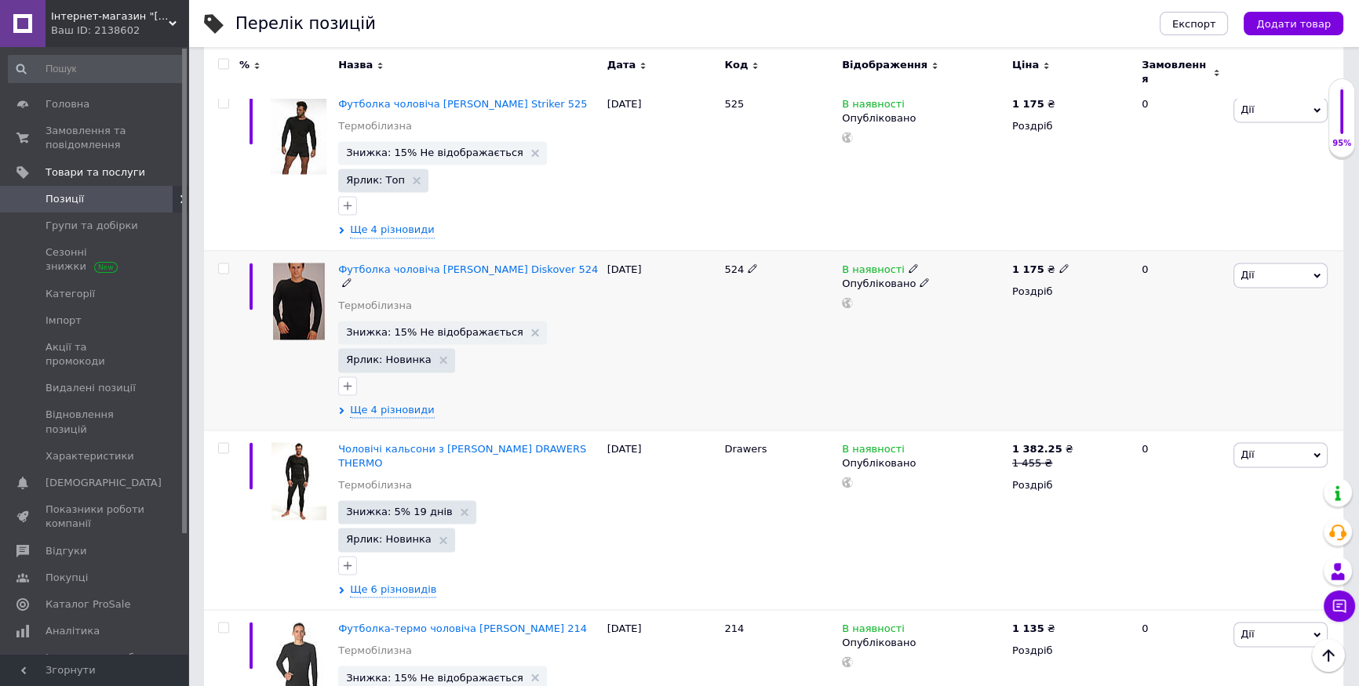
click at [1238, 268] on div "[PERSON_NAME] Підняти на початок групи Копіювати Знижка Подарунок Супутні Прихо…" at bounding box center [1286, 340] width 114 height 180
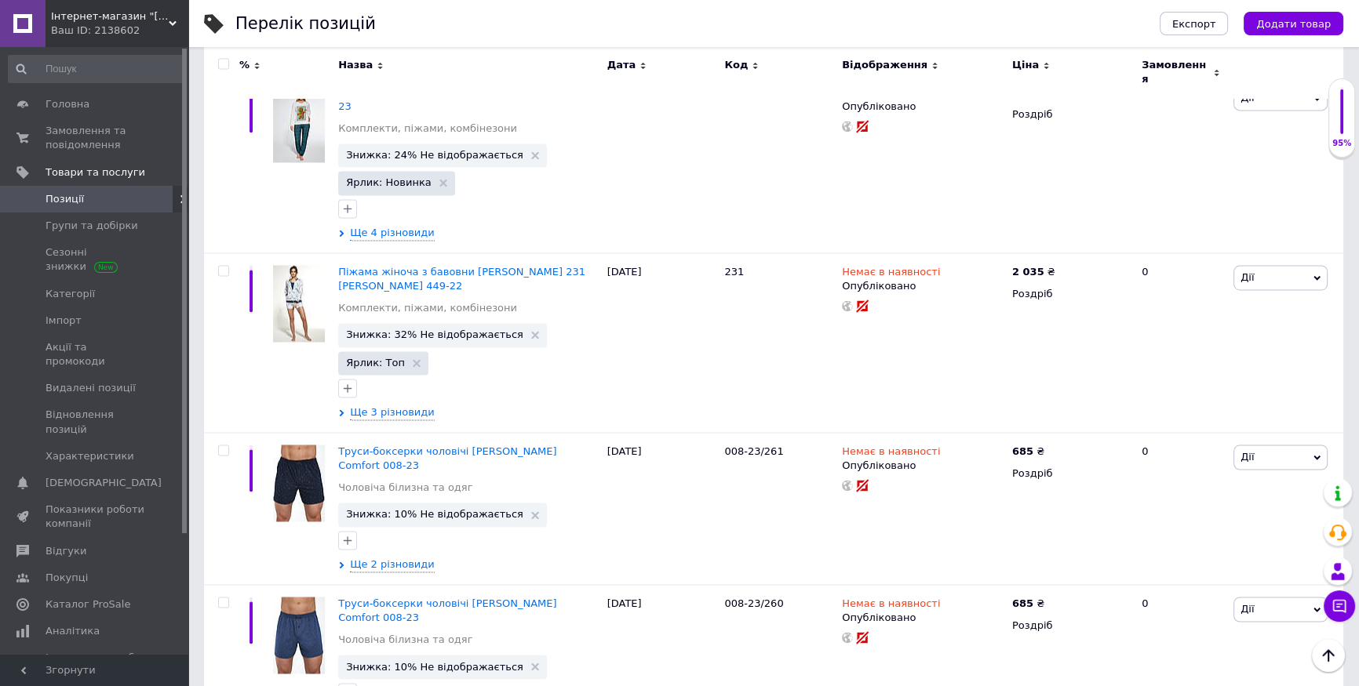
scroll to position [2926, 0]
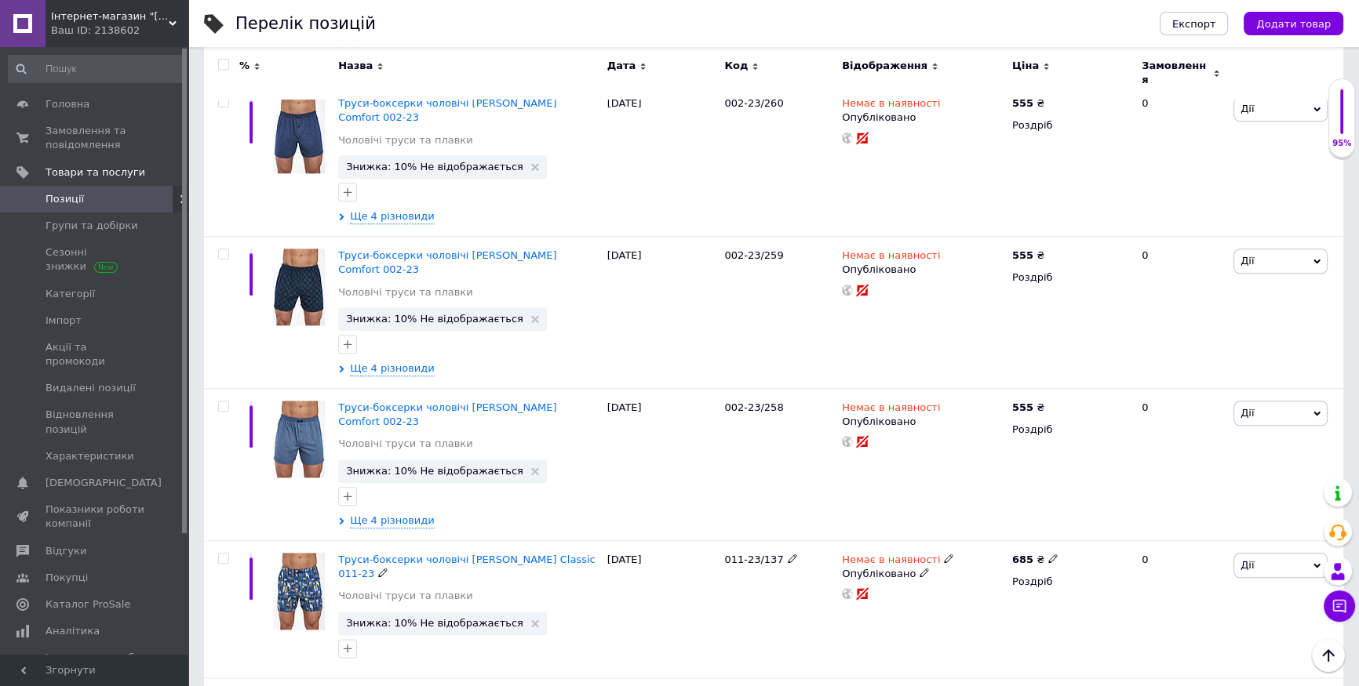
scroll to position [2424, 0]
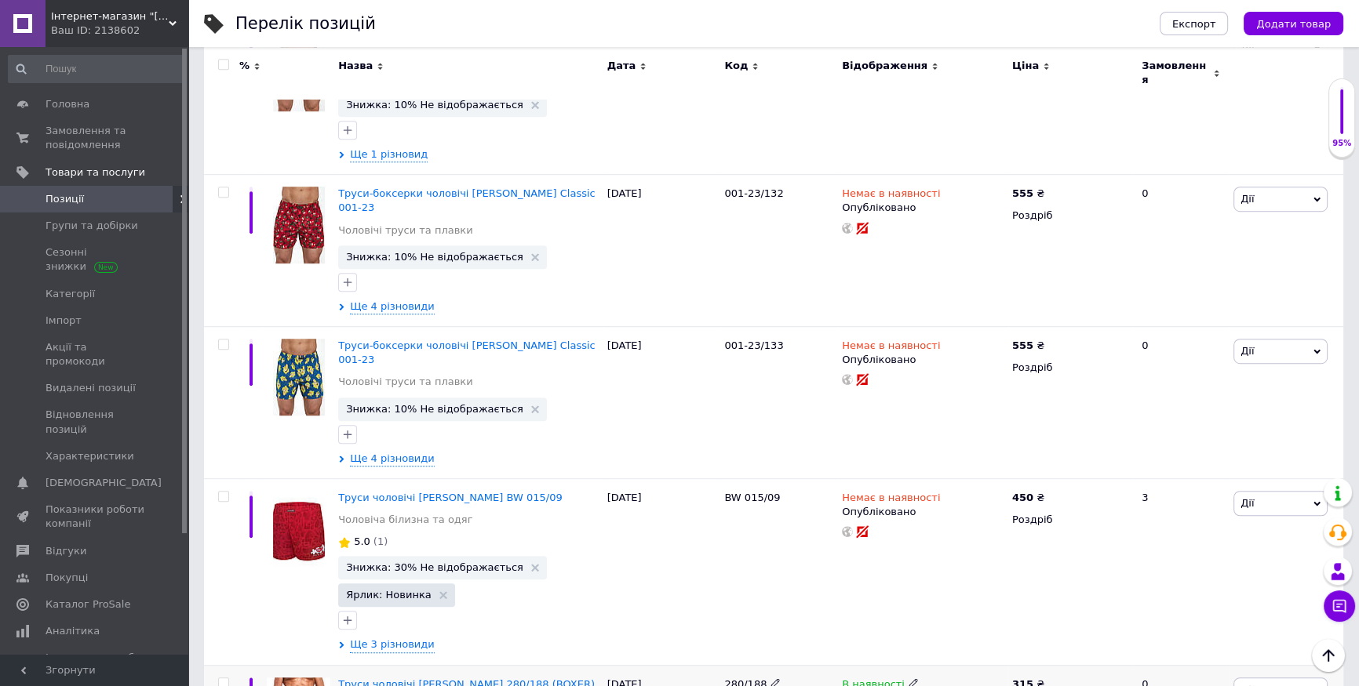
scroll to position [1322, 0]
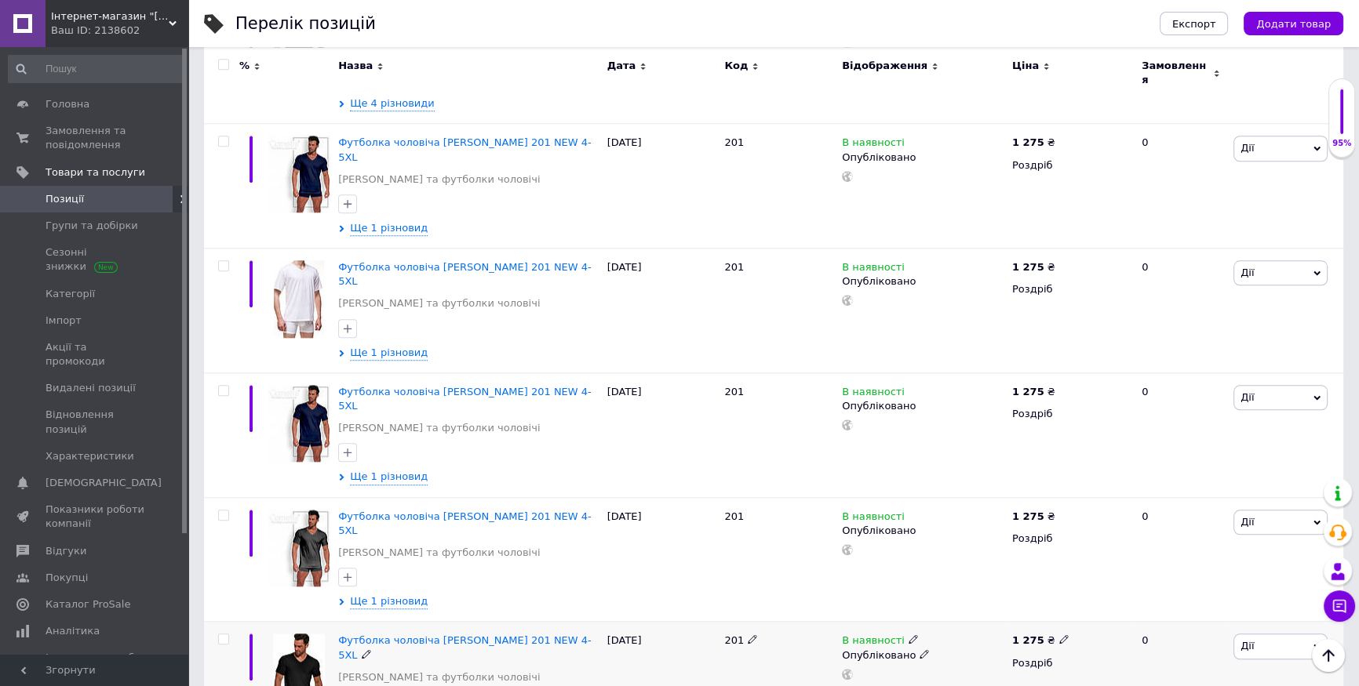
scroll to position [1990, 0]
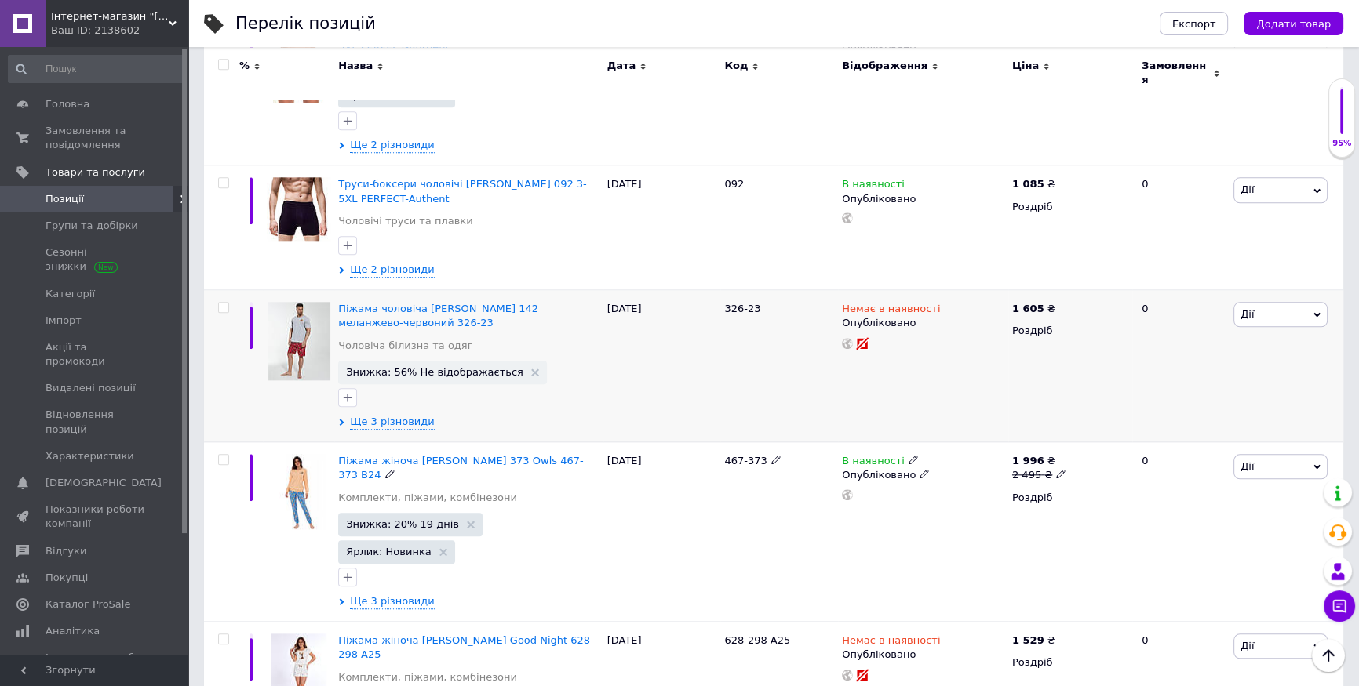
scroll to position [1913, 0]
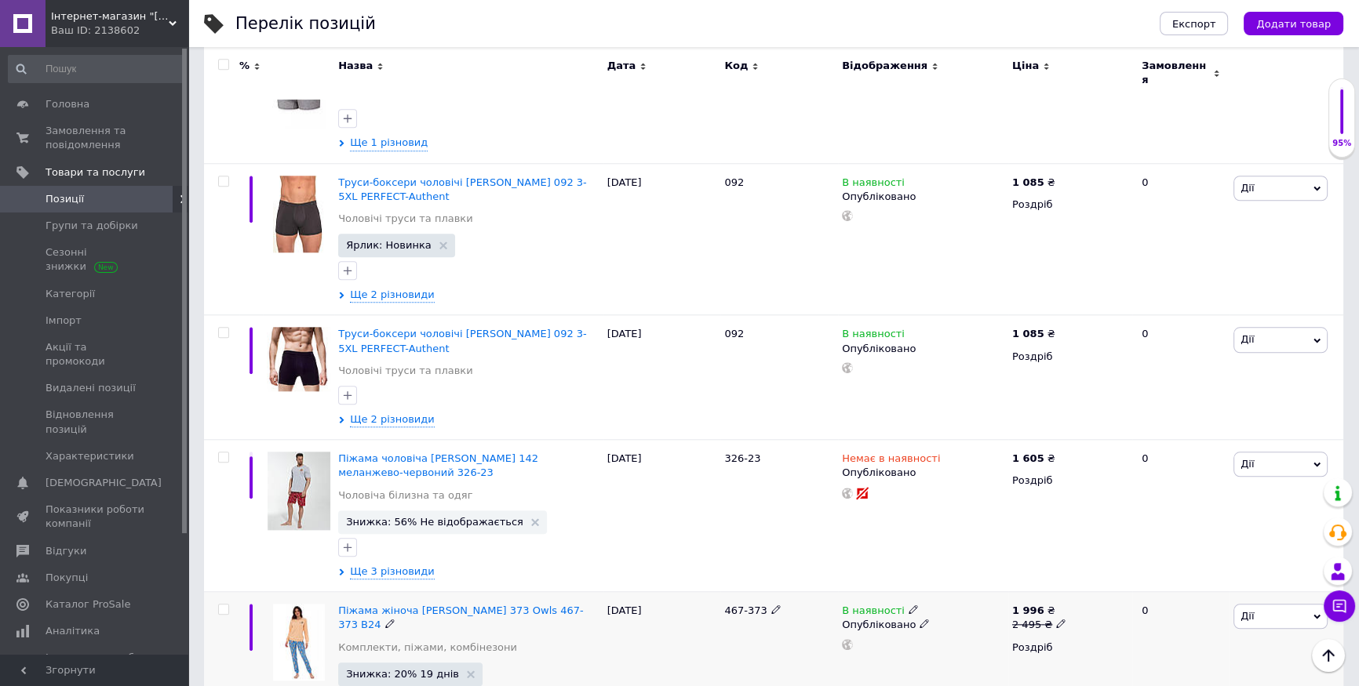
click at [1254, 604] on span "Дії" at bounding box center [1280, 616] width 94 height 25
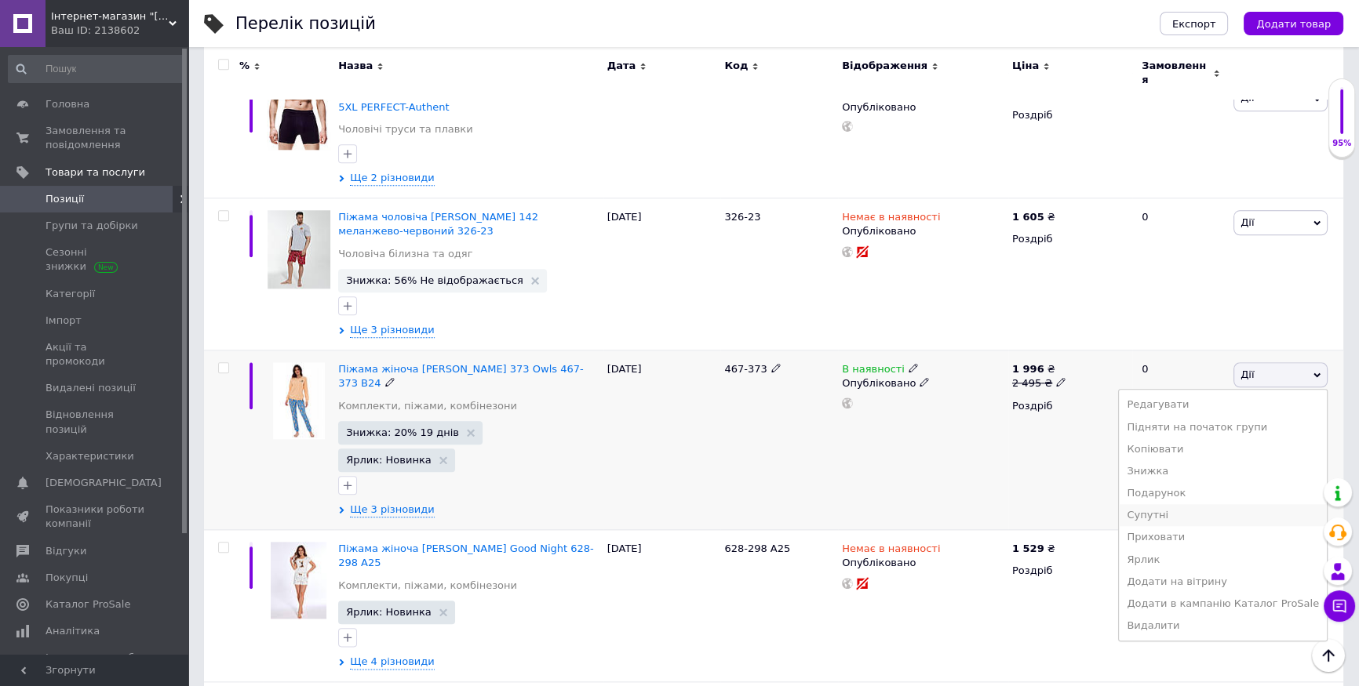
scroll to position [2197, 0]
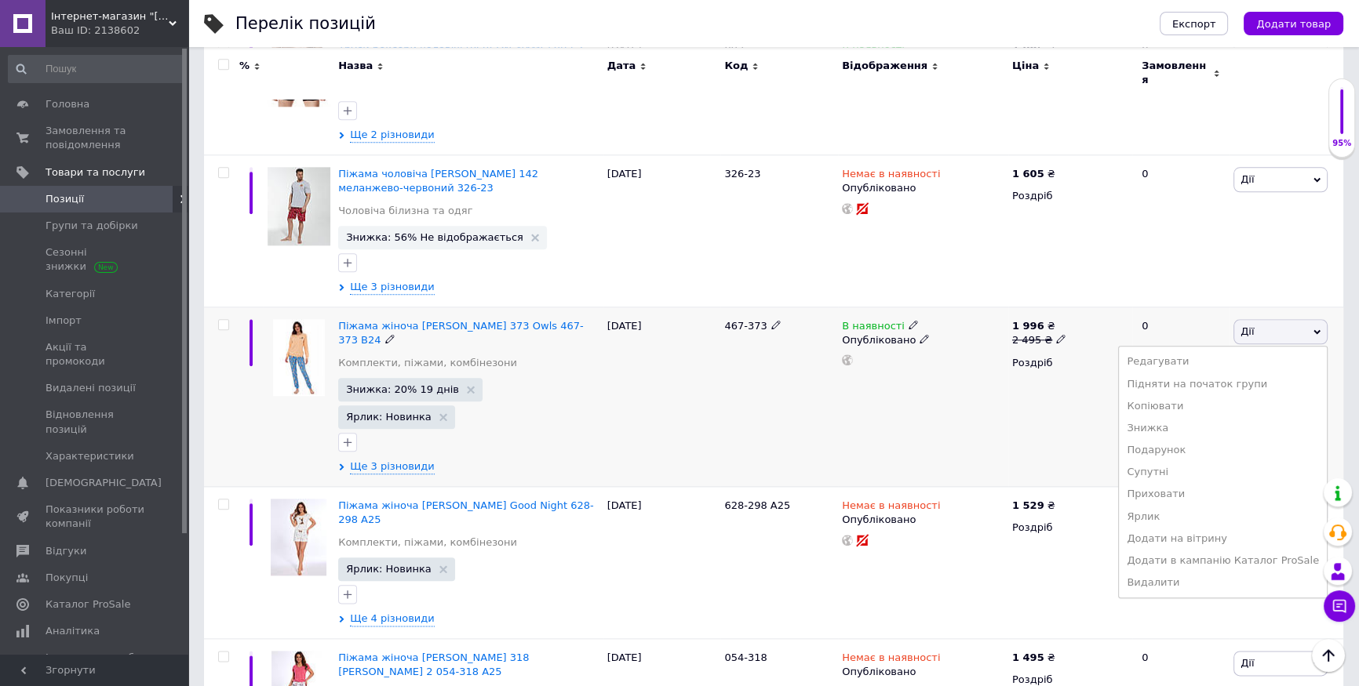
click at [794, 308] on div "467-373" at bounding box center [779, 398] width 118 height 180
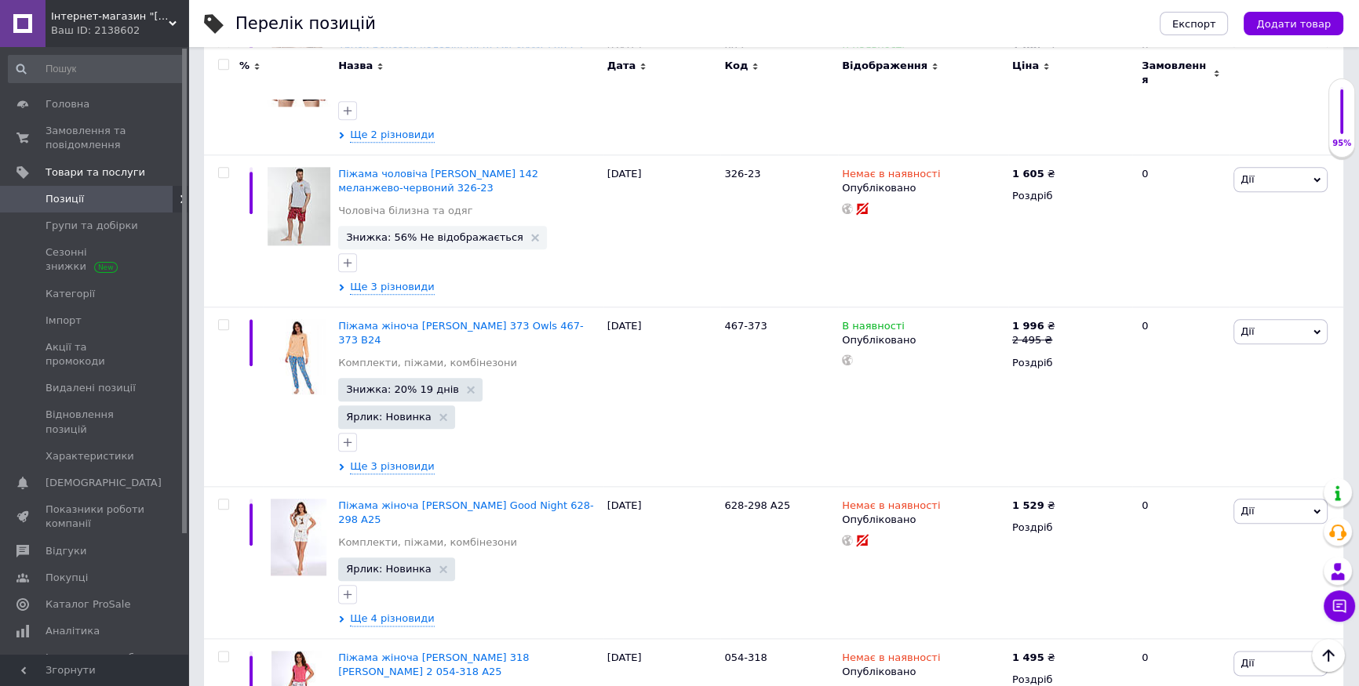
click at [124, 193] on span "Позиції" at bounding box center [96, 199] width 100 height 14
click at [94, 201] on span "Позиції" at bounding box center [96, 199] width 100 height 14
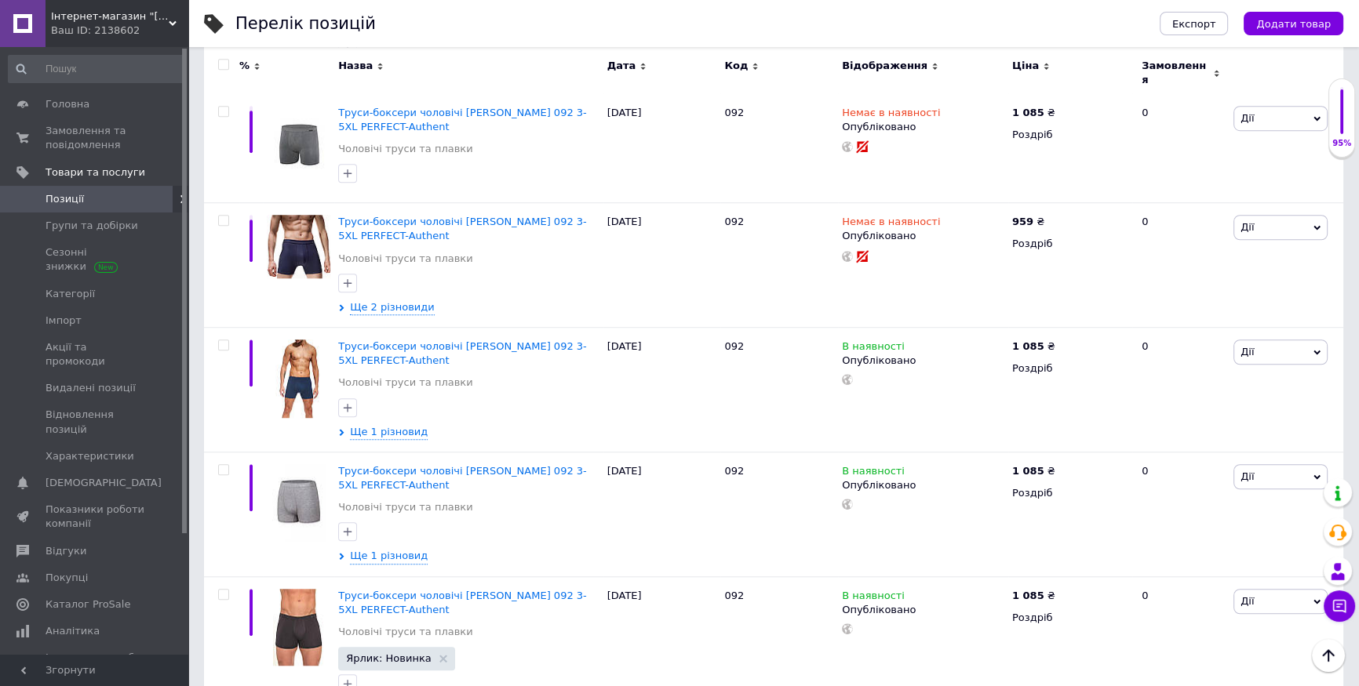
scroll to position [1484, 0]
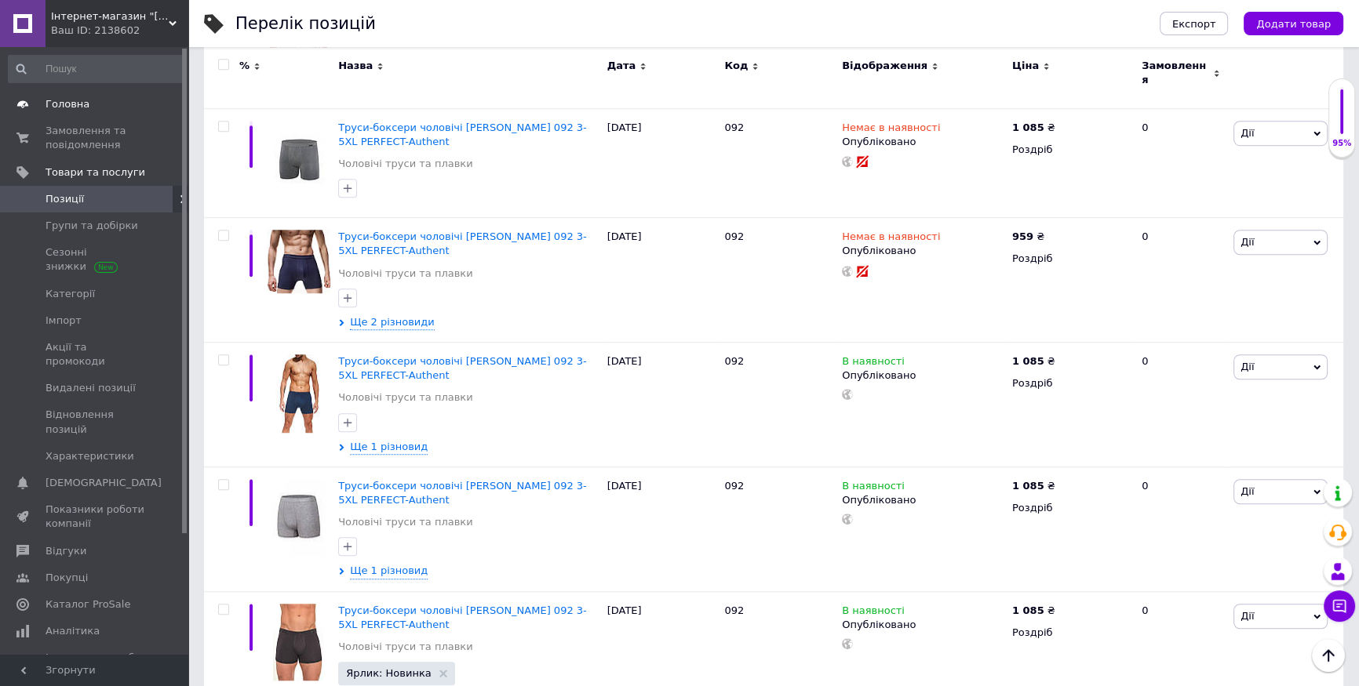
click at [57, 114] on link "Головна" at bounding box center [96, 104] width 192 height 27
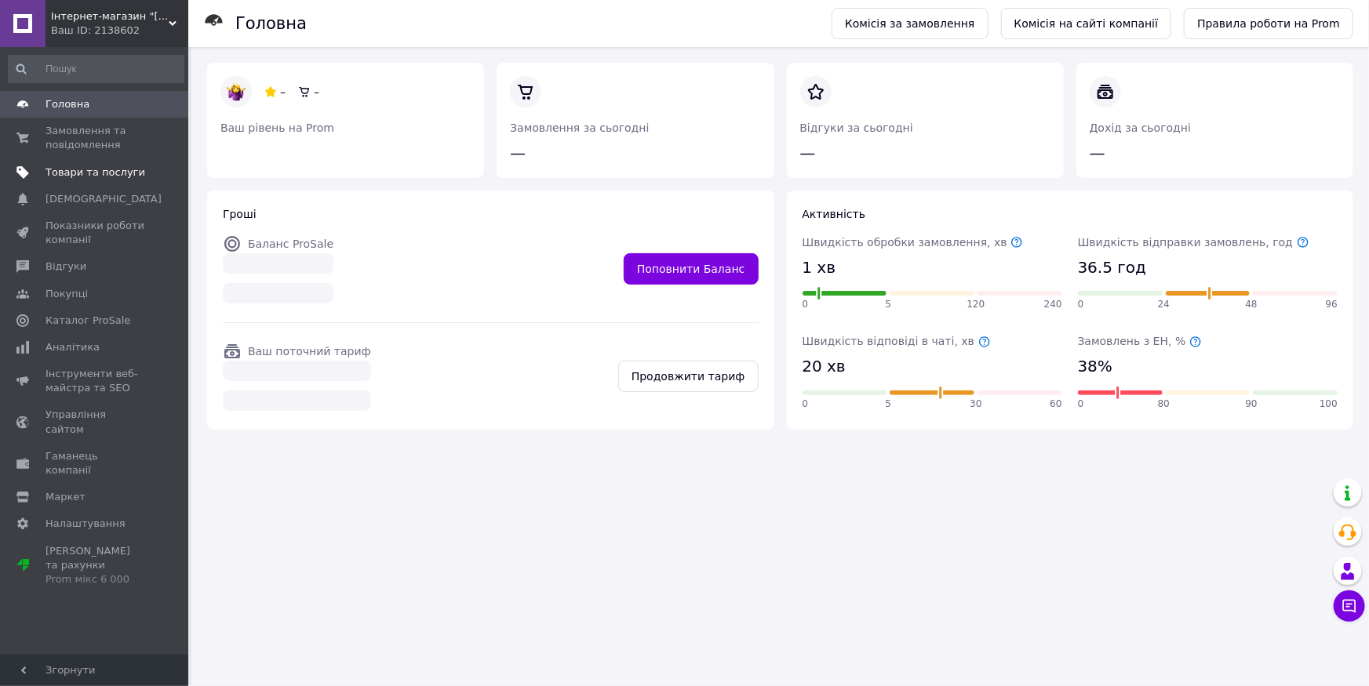
click at [86, 170] on span "Товари та послуги" at bounding box center [96, 173] width 100 height 14
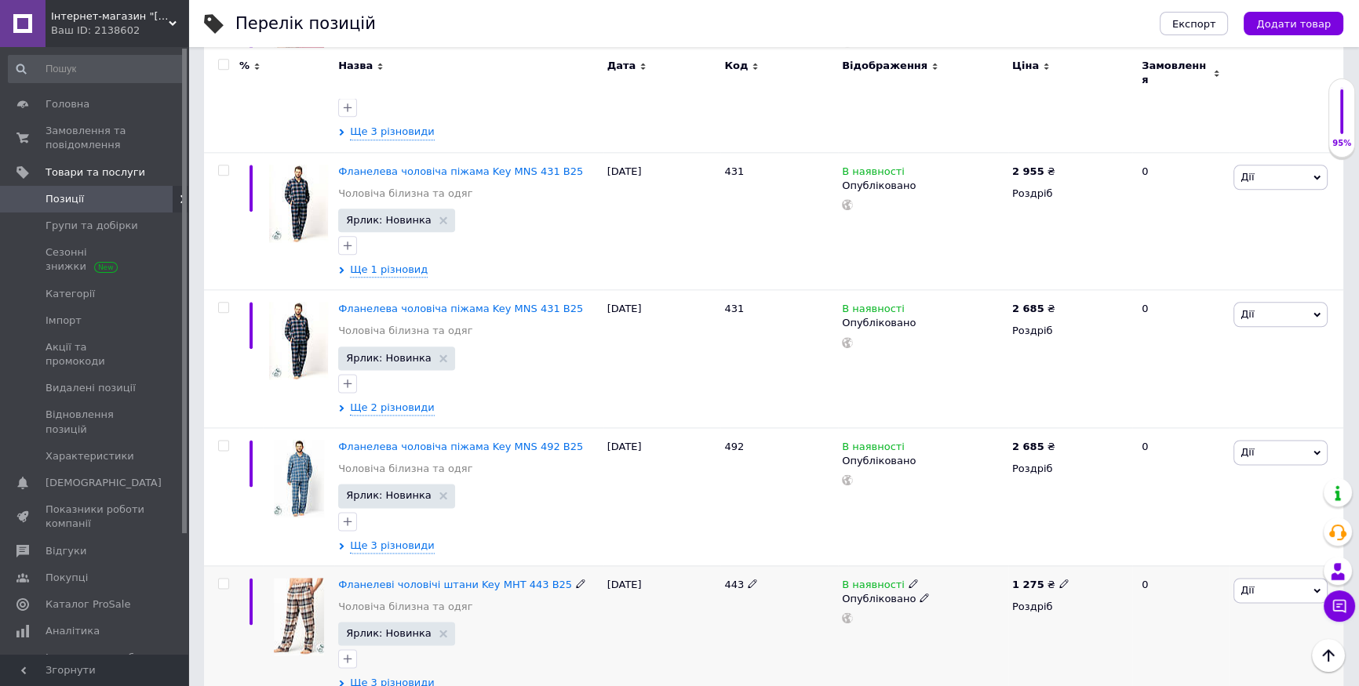
scroll to position [2500, 0]
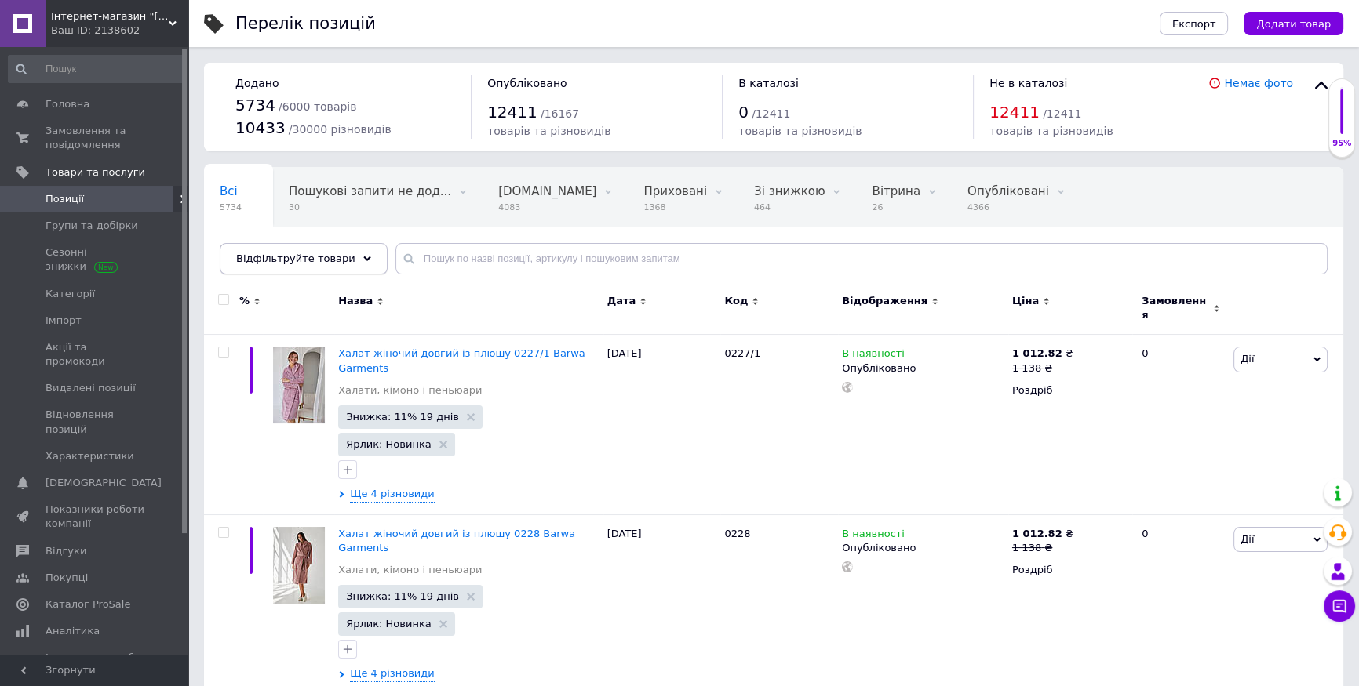
click at [317, 264] on span "Відфільтруйте товари" at bounding box center [295, 259] width 119 height 12
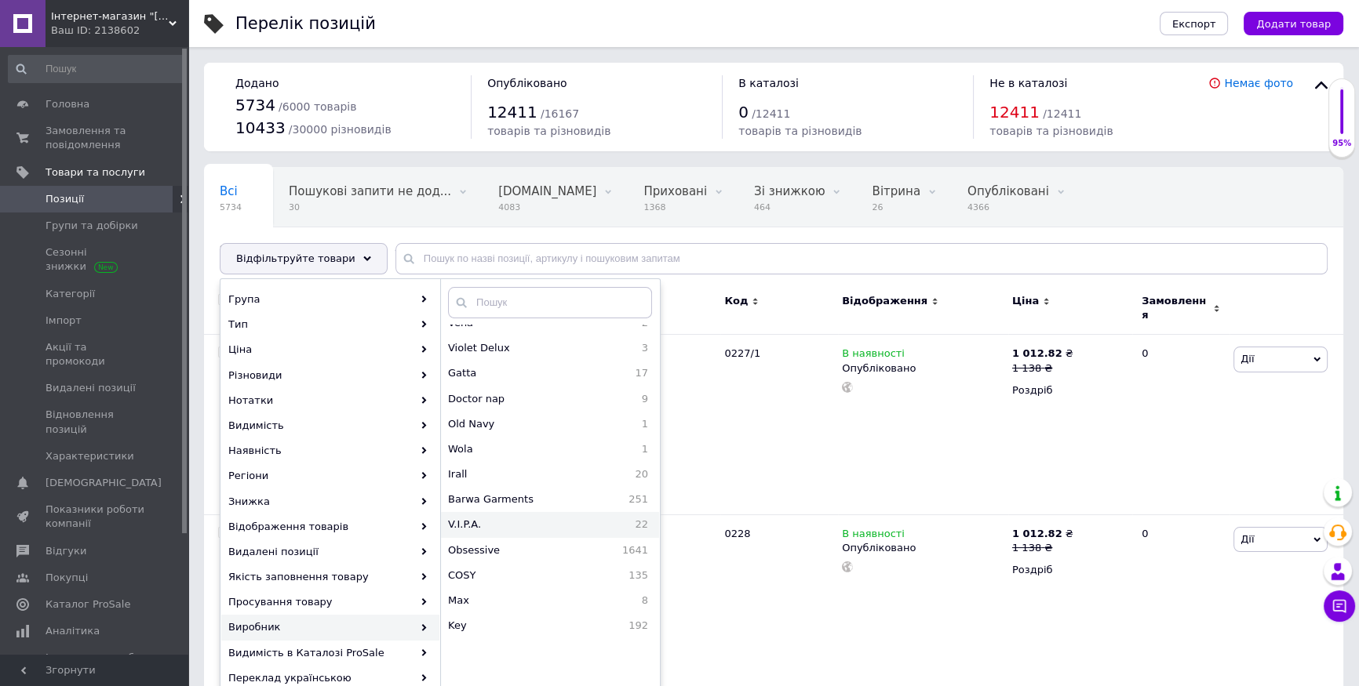
scroll to position [570, 0]
click at [489, 603] on span "Key" at bounding box center [488, 600] width 81 height 14
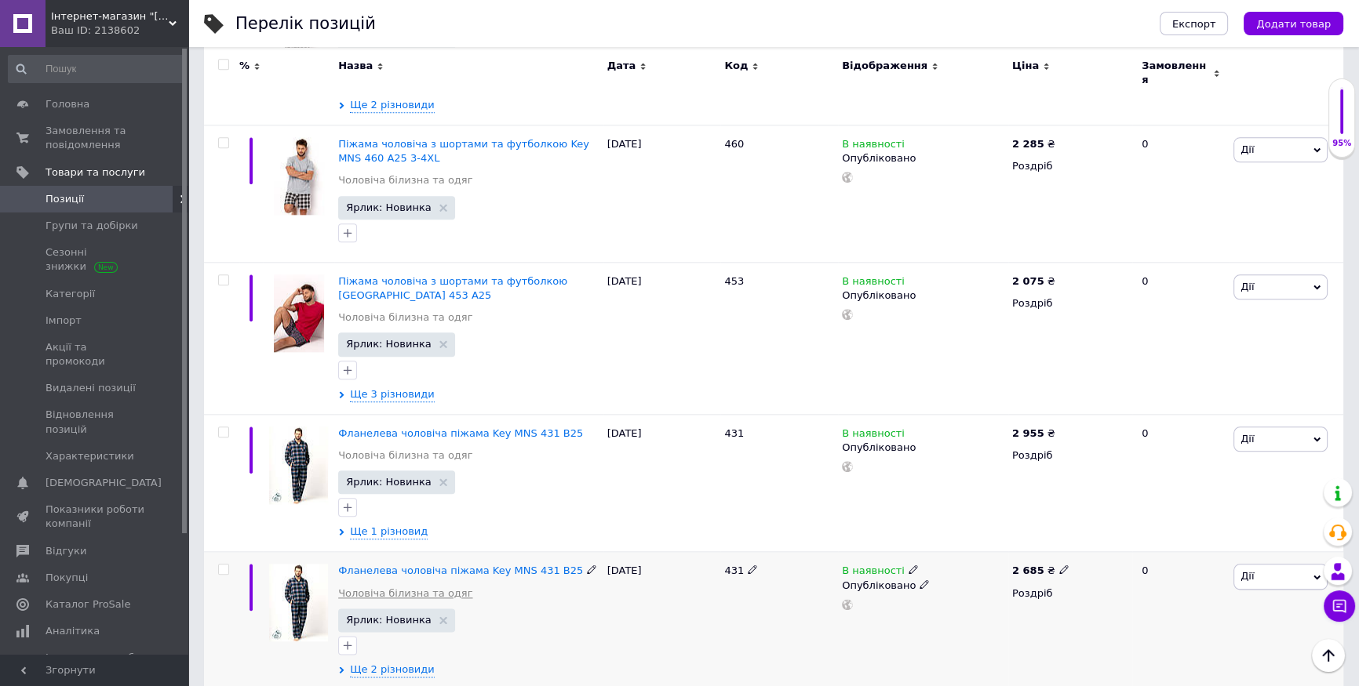
scroll to position [2527, 0]
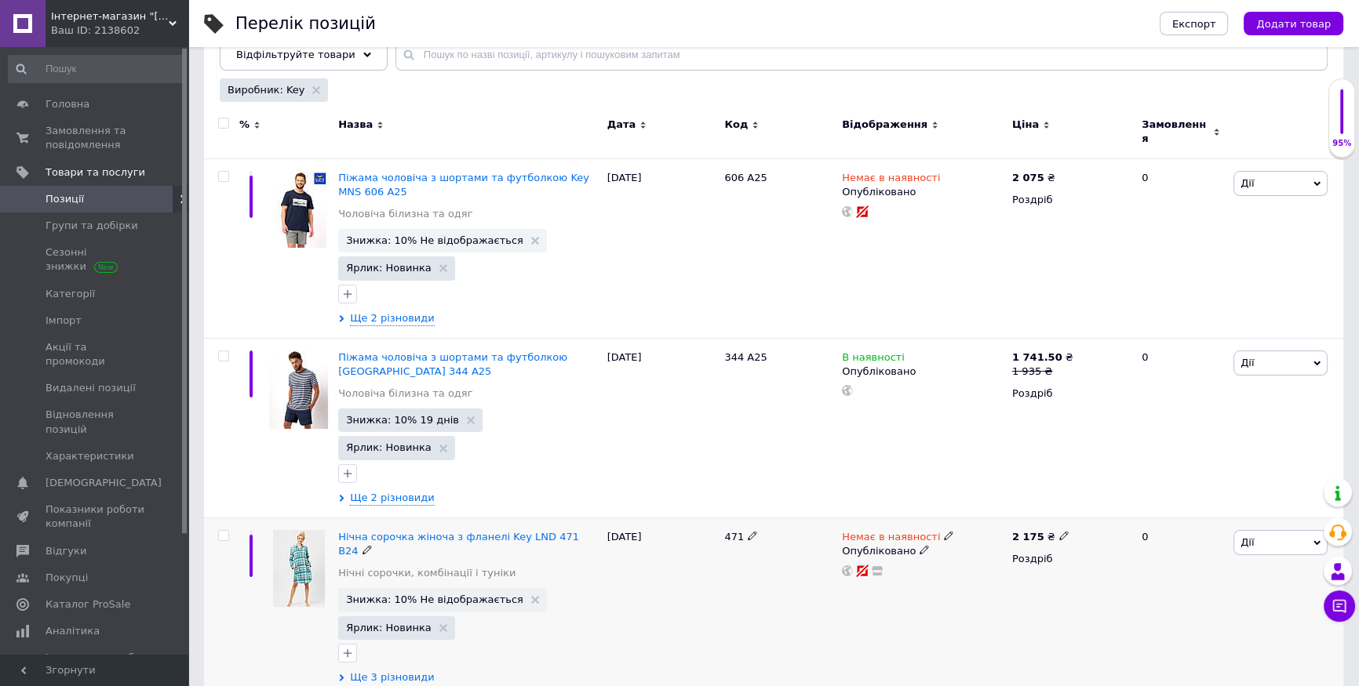
scroll to position [356, 0]
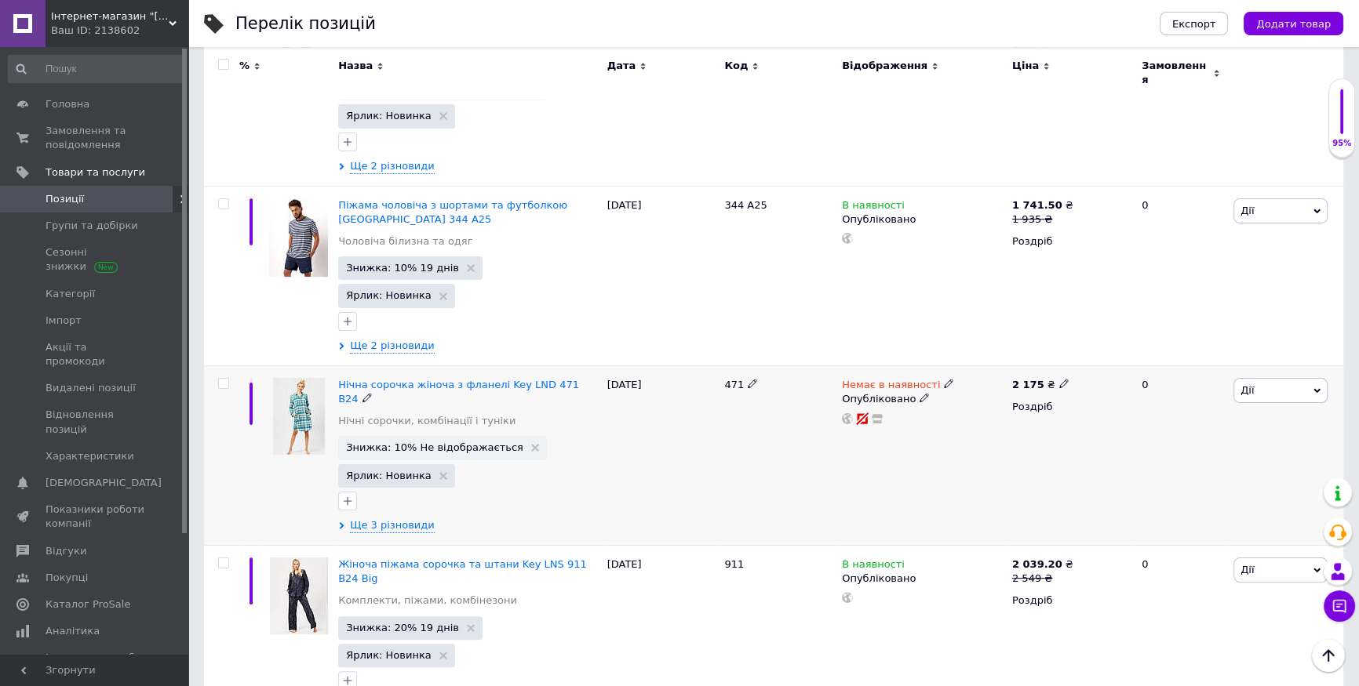
click at [1249, 384] on span "Дії" at bounding box center [1246, 390] width 13 height 12
click at [973, 444] on div "Немає в наявності Опубліковано" at bounding box center [923, 456] width 170 height 180
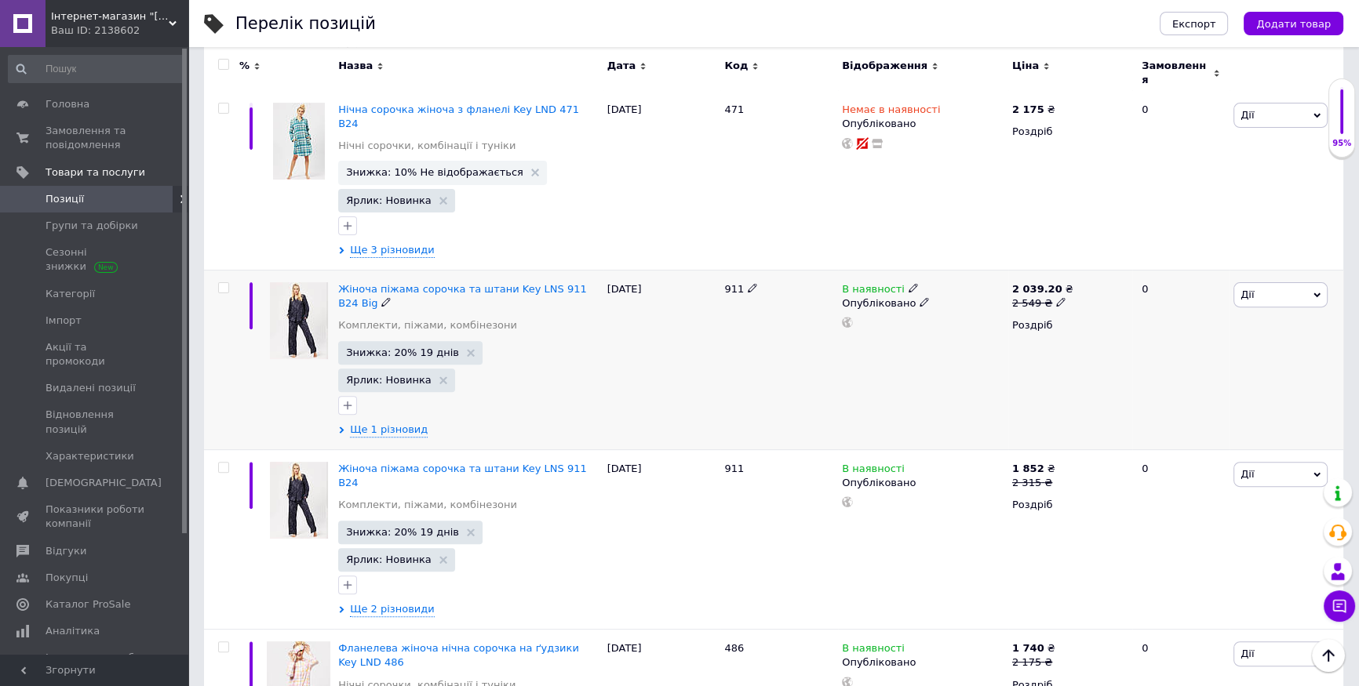
scroll to position [428, 0]
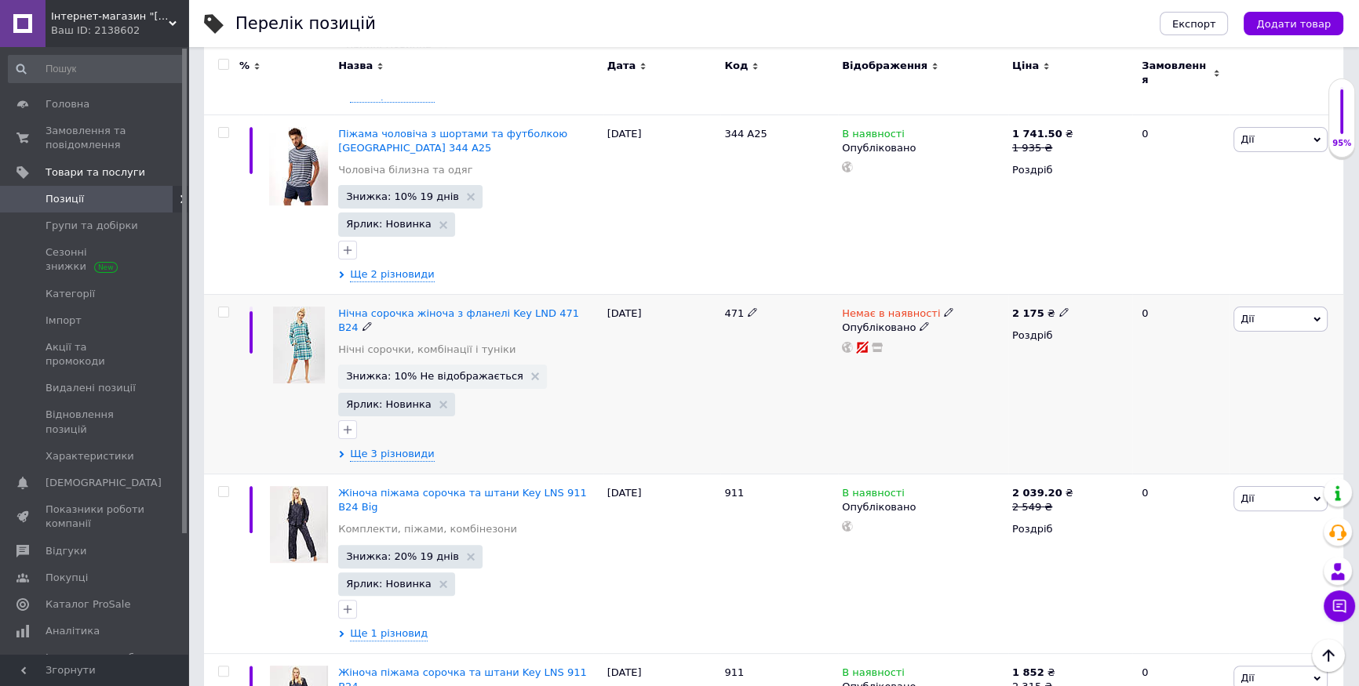
click at [1255, 307] on span "Дії" at bounding box center [1280, 319] width 94 height 25
click at [1200, 382] on li "Копіювати" at bounding box center [1223, 393] width 208 height 22
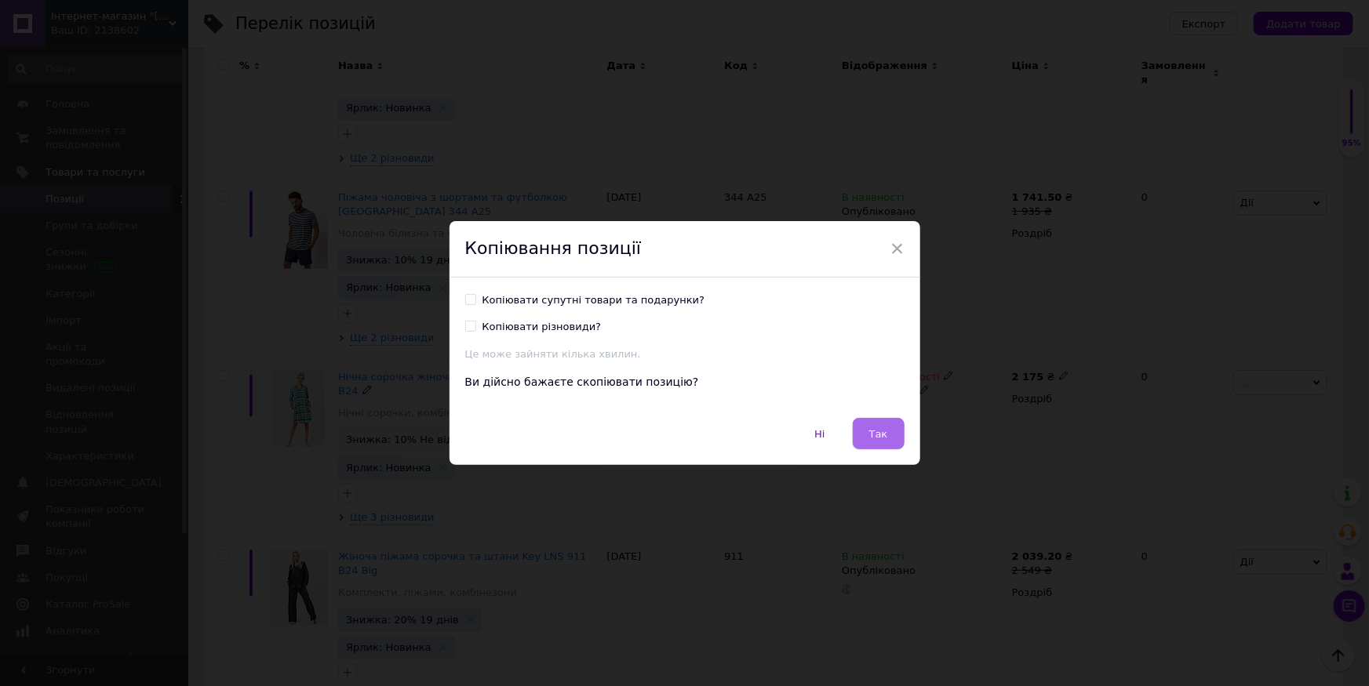
drag, startPoint x: 887, startPoint y: 440, endPoint x: 858, endPoint y: 388, distance: 59.0
click at [887, 438] on button "Так" at bounding box center [879, 433] width 52 height 31
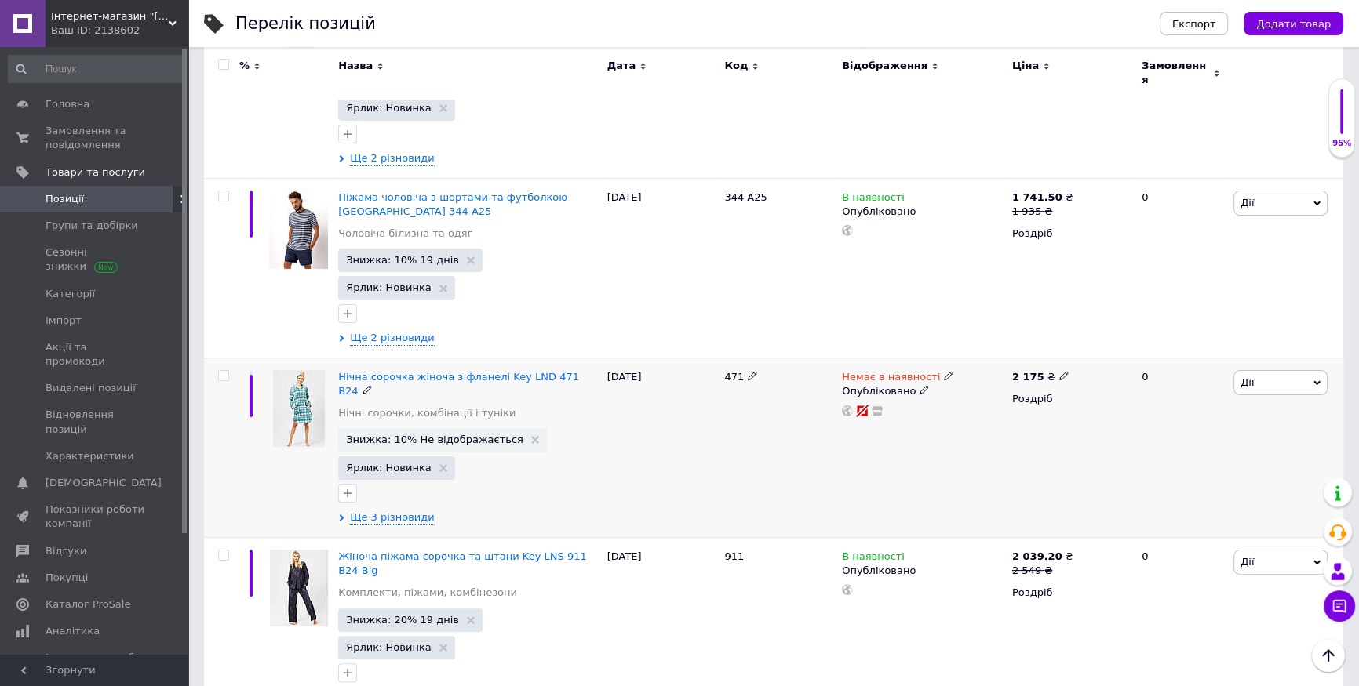
scroll to position [0, 217]
